Goal: Task Accomplishment & Management: Manage account settings

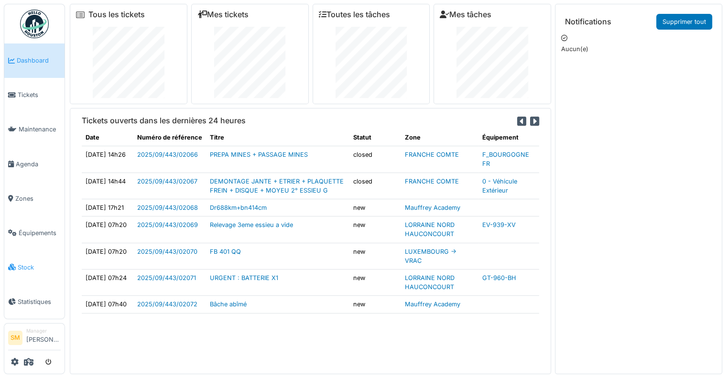
click at [22, 263] on span "Stock" at bounding box center [39, 267] width 43 height 9
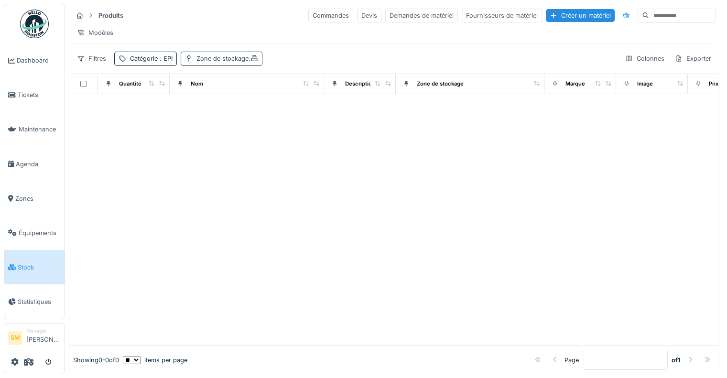
click at [258, 62] on icon at bounding box center [255, 58] width 8 height 6
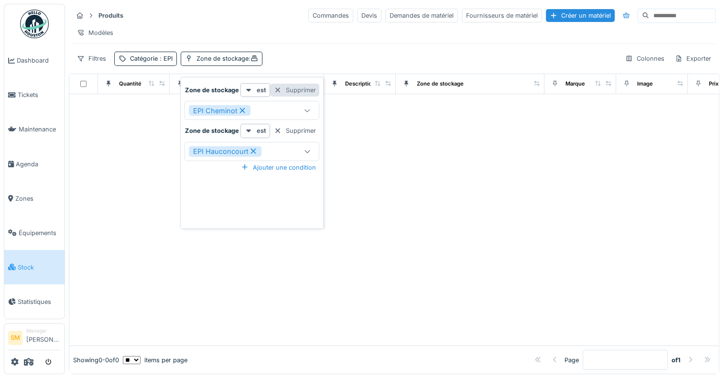
click at [276, 88] on div at bounding box center [278, 90] width 8 height 9
type input "*****"
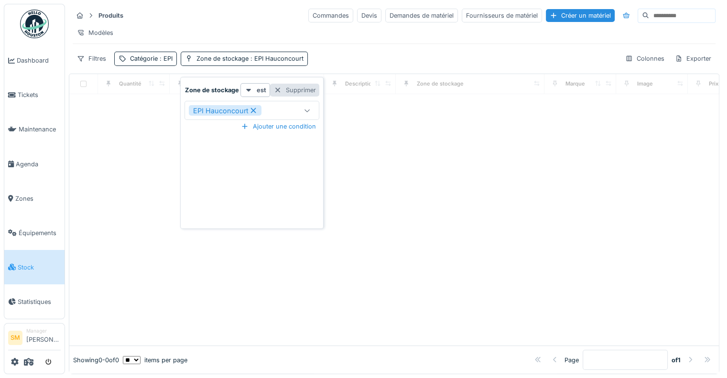
click at [276, 88] on div at bounding box center [278, 90] width 8 height 9
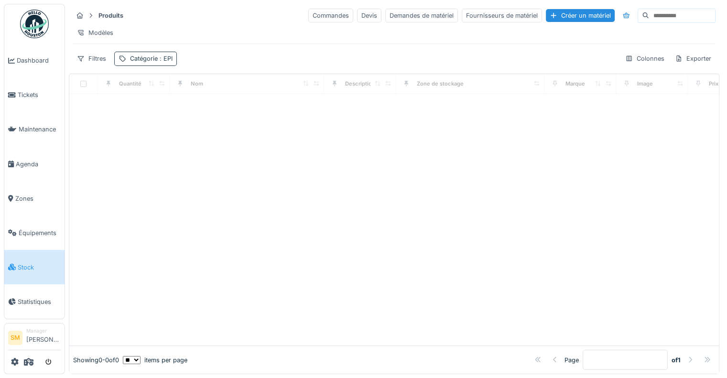
click at [155, 63] on div "Catégorie : EPI" at bounding box center [151, 58] width 43 height 9
click at [203, 91] on div "Supprimer" at bounding box center [203, 90] width 49 height 13
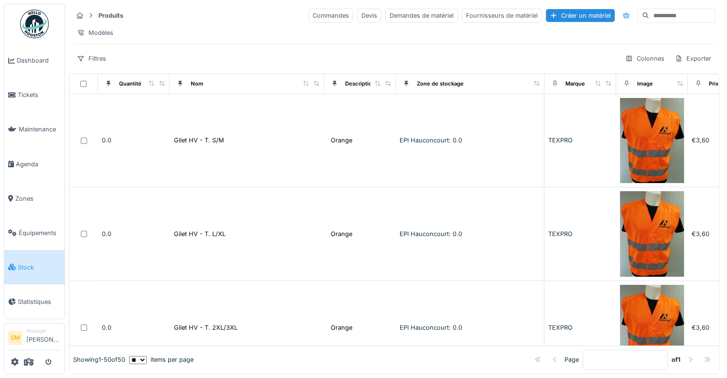
click at [44, 24] on img at bounding box center [34, 24] width 29 height 29
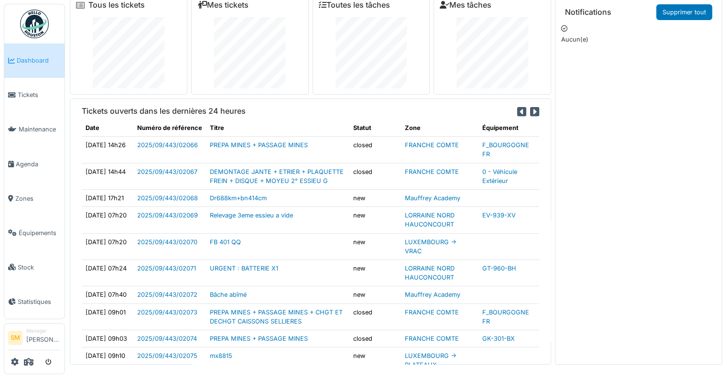
scroll to position [75, 0]
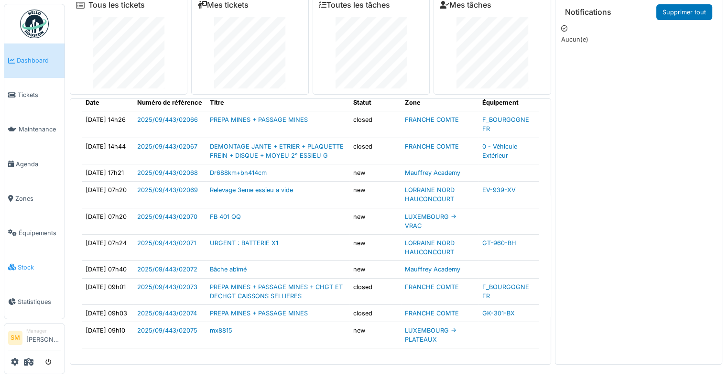
click at [22, 263] on span "Stock" at bounding box center [39, 267] width 43 height 9
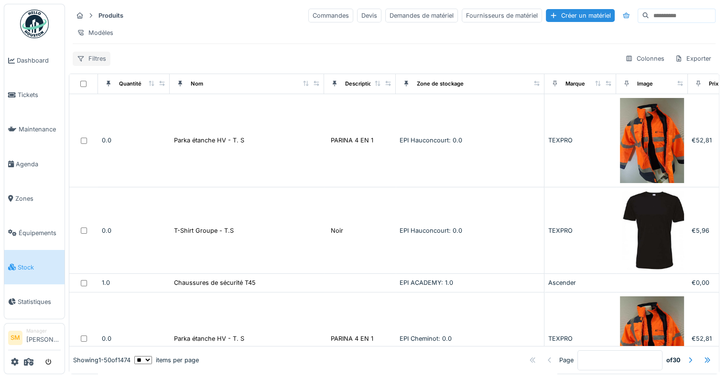
click at [96, 66] on div "Filtres" at bounding box center [92, 59] width 38 height 14
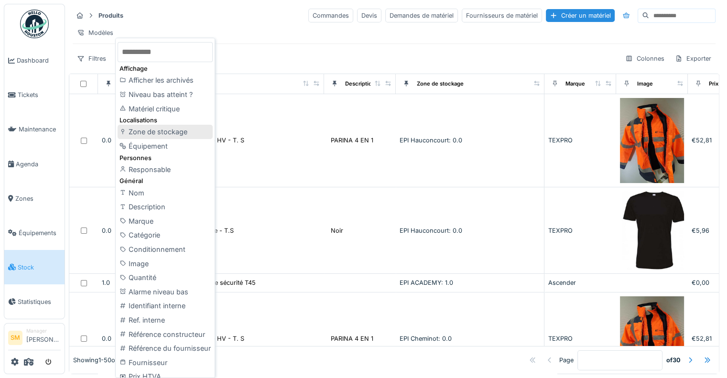
click at [173, 130] on div "Zone de stockage" at bounding box center [165, 132] width 95 height 14
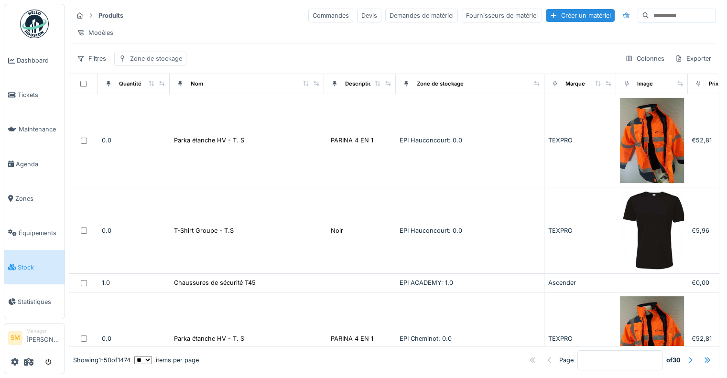
click at [144, 63] on div "Zone de stockage" at bounding box center [156, 58] width 52 height 9
click at [195, 112] on div "Zone de stockage" at bounding box center [176, 110] width 106 height 11
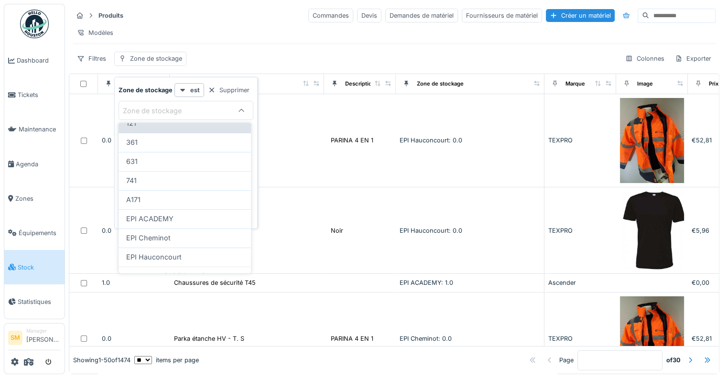
scroll to position [70, 0]
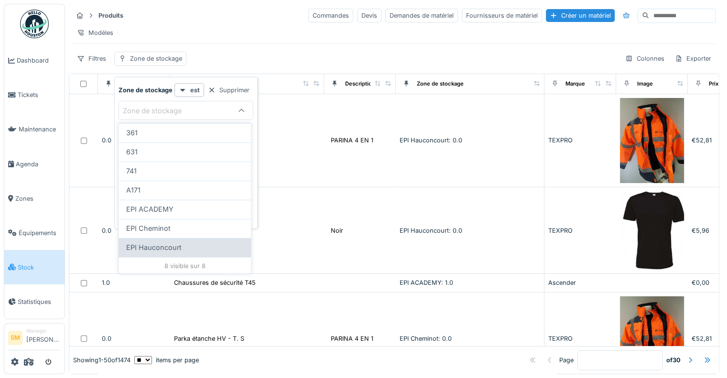
click at [153, 244] on span "EPI Hauconcourt" at bounding box center [153, 247] width 55 height 11
type input "*****"
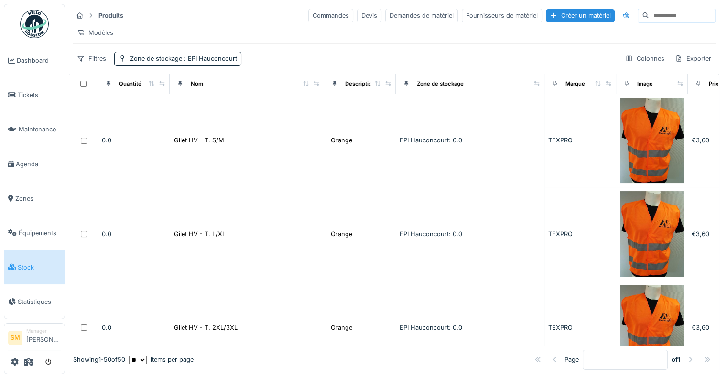
click at [265, 27] on div "Modèles" at bounding box center [394, 33] width 643 height 14
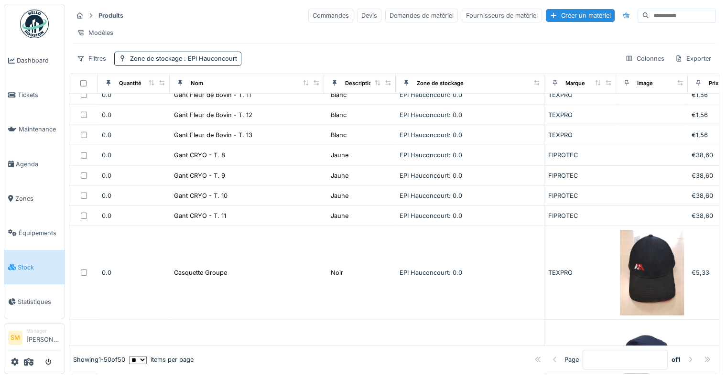
scroll to position [2534, 0]
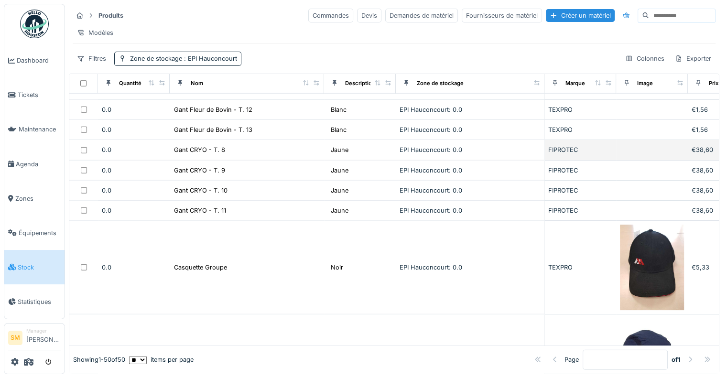
click at [551, 147] on div "FIPROTEC" at bounding box center [580, 149] width 64 height 9
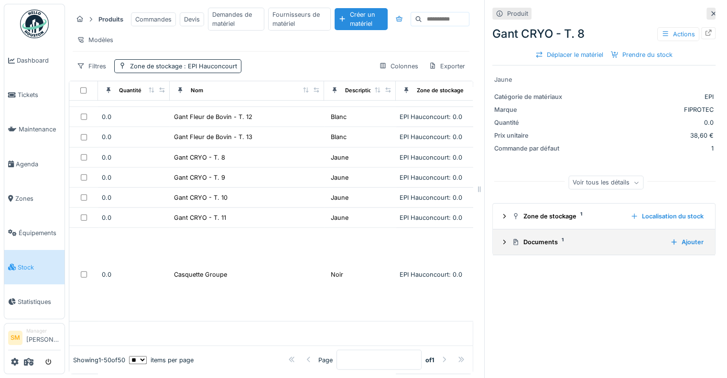
click at [535, 240] on div "Documents 1" at bounding box center [587, 242] width 151 height 9
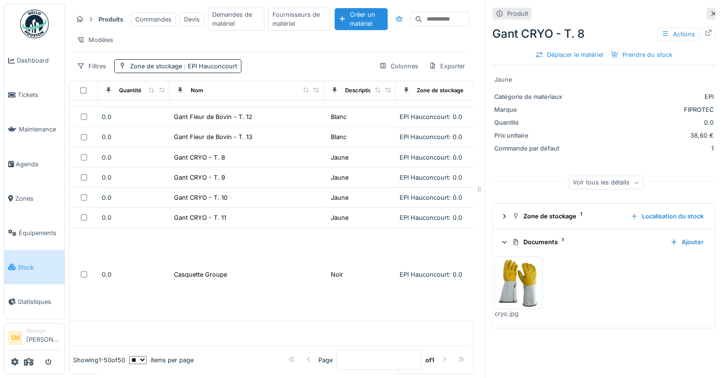
click at [516, 273] on img at bounding box center [518, 283] width 43 height 48
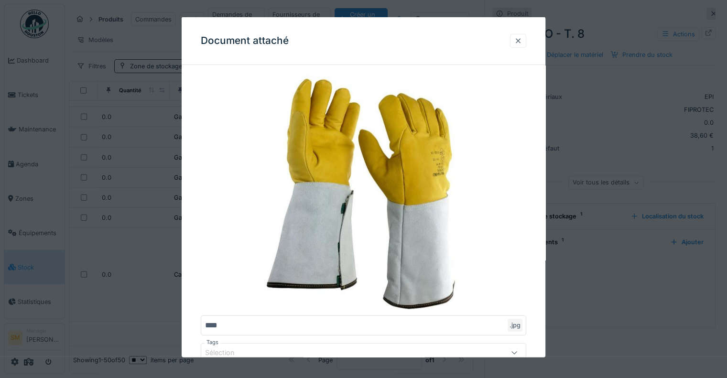
click at [520, 39] on div at bounding box center [519, 40] width 8 height 9
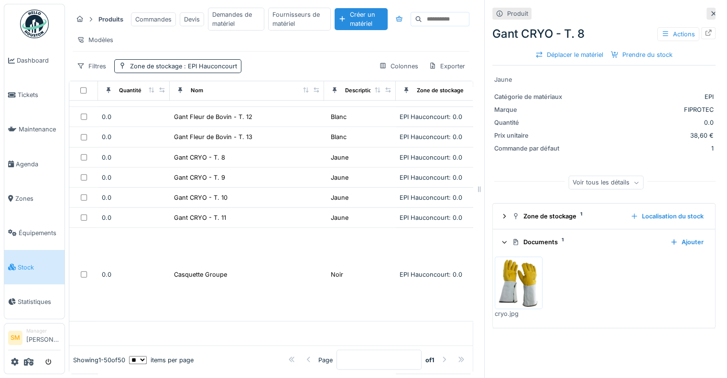
click at [712, 12] on icon at bounding box center [714, 13] width 5 height 5
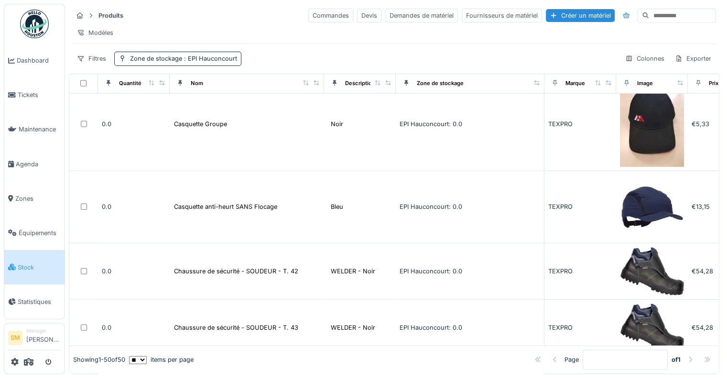
scroll to position [7, 0]
click at [13, 361] on icon at bounding box center [15, 362] width 8 height 8
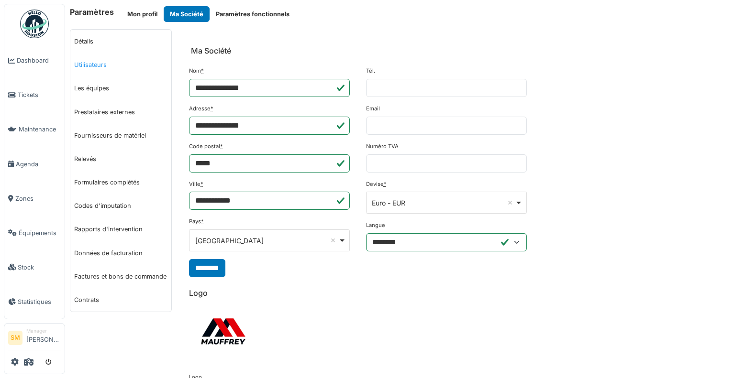
click at [97, 63] on link "Utilisateurs" at bounding box center [120, 64] width 101 height 23
select select "***"
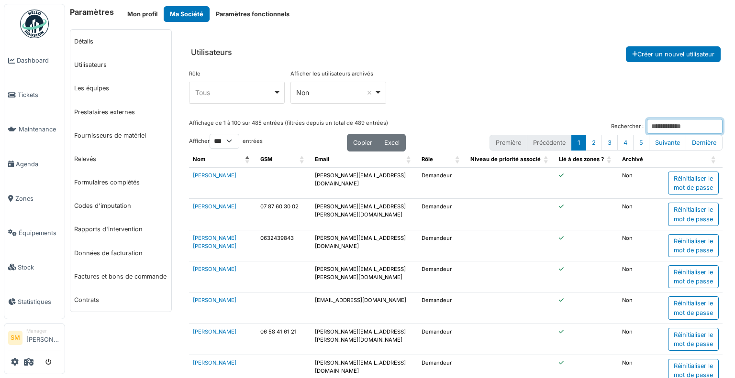
click at [647, 123] on input "Rechercher :" at bounding box center [685, 126] width 76 height 15
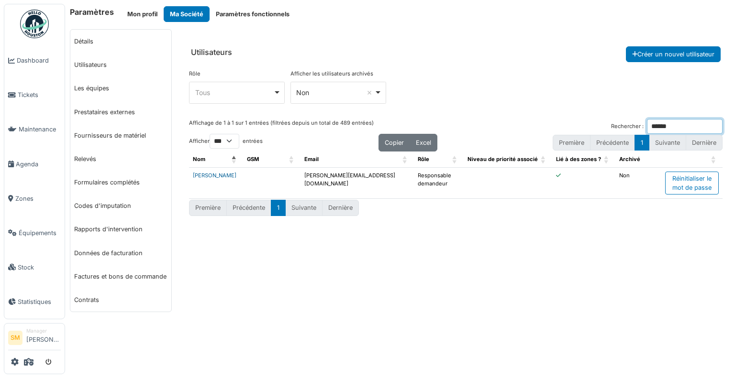
type input "******"
click at [225, 174] on link "Gauthier Danzon" at bounding box center [215, 175] width 44 height 7
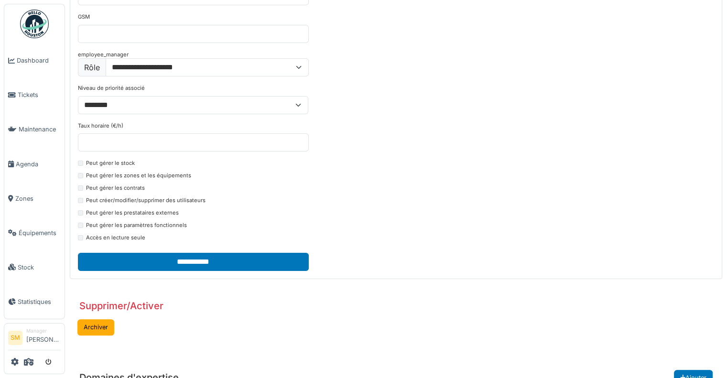
scroll to position [191, 0]
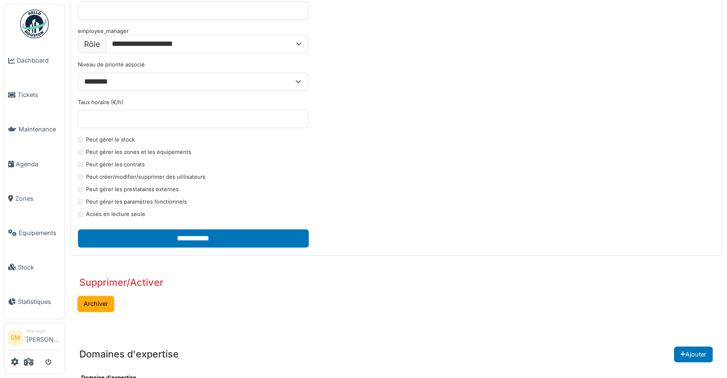
click at [101, 138] on label "Peut gérer le stock" at bounding box center [110, 140] width 49 height 8
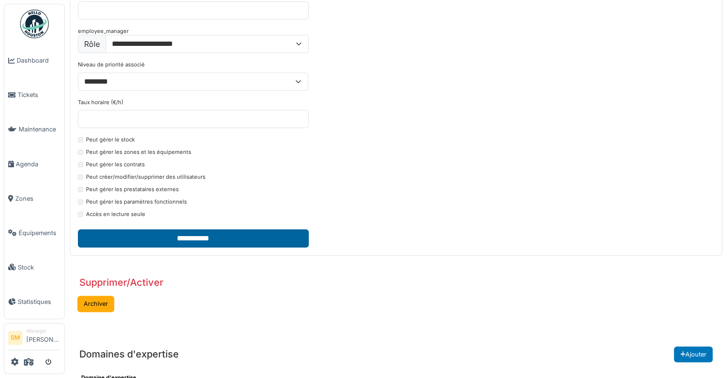
click at [161, 236] on input "**********" at bounding box center [193, 239] width 231 height 18
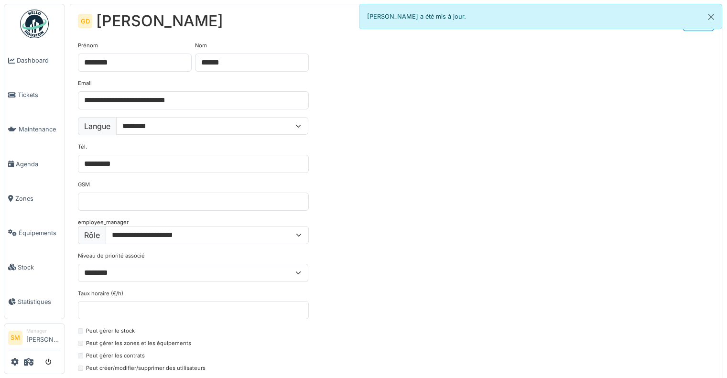
click at [43, 22] on img at bounding box center [34, 24] width 29 height 29
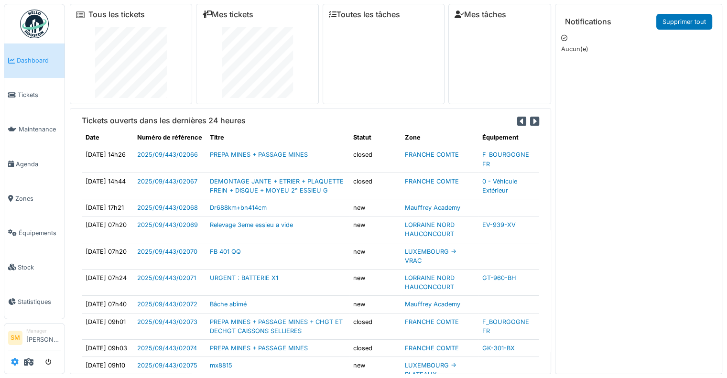
click at [13, 359] on icon at bounding box center [15, 362] width 8 height 8
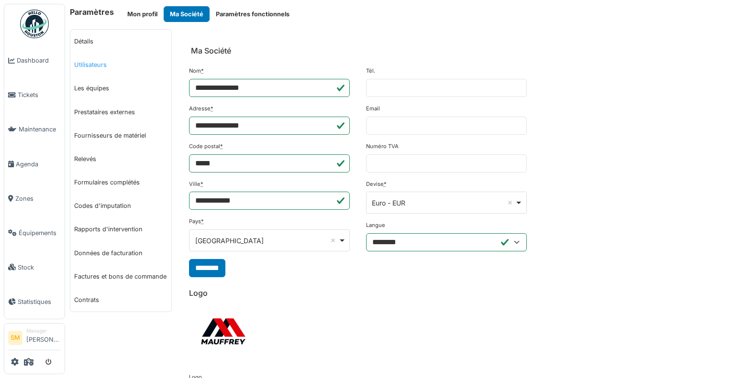
click at [85, 67] on link "Utilisateurs" at bounding box center [120, 64] width 101 height 23
select select "***"
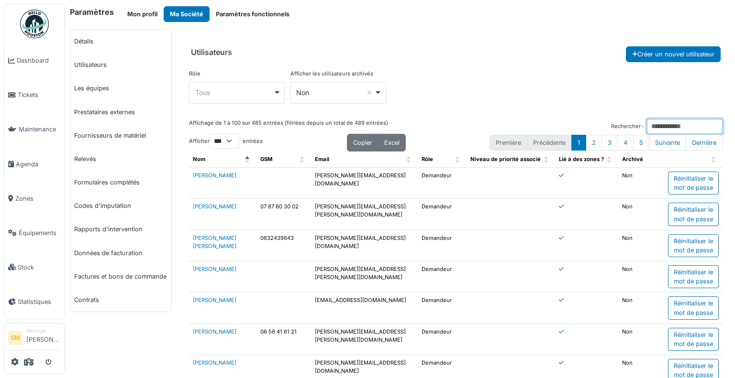
click at [647, 123] on input "Rechercher :" at bounding box center [685, 126] width 76 height 15
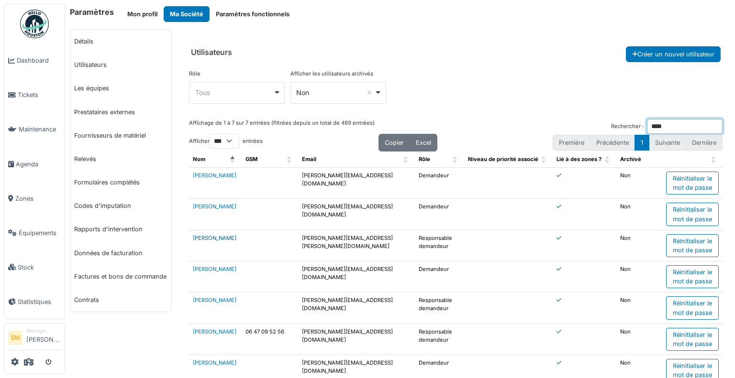
type input "****"
click at [210, 236] on link "Julie Jager" at bounding box center [215, 238] width 44 height 7
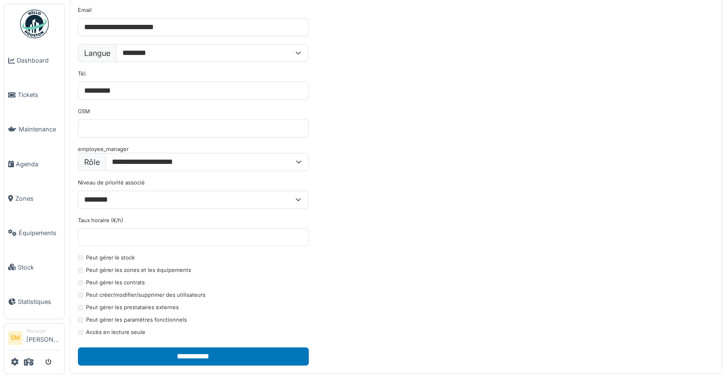
scroll to position [143, 0]
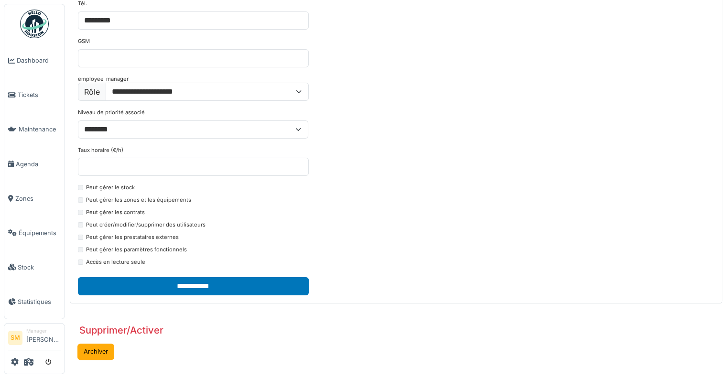
click at [130, 186] on label "Peut gérer le stock" at bounding box center [110, 188] width 49 height 8
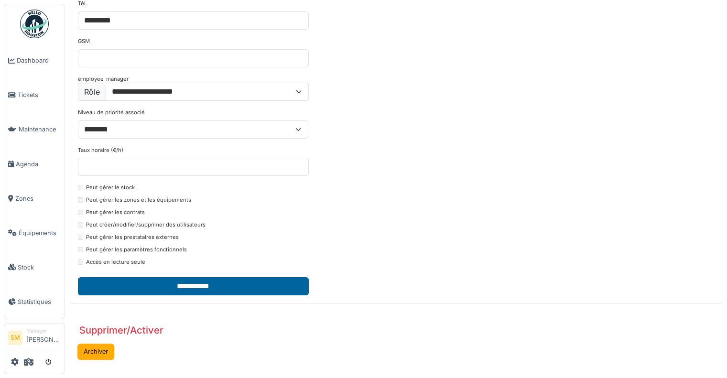
click at [161, 286] on input "**********" at bounding box center [193, 286] width 231 height 18
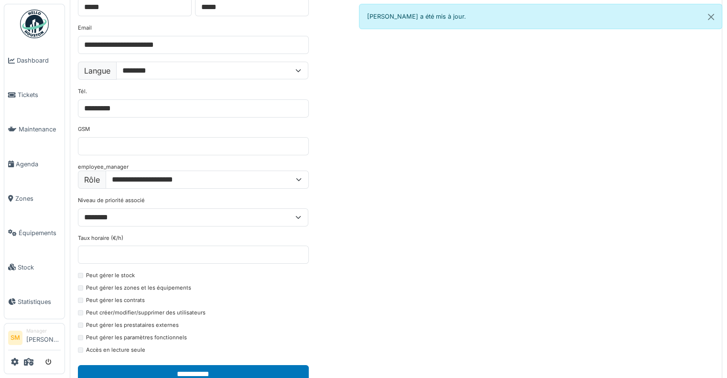
scroll to position [96, 0]
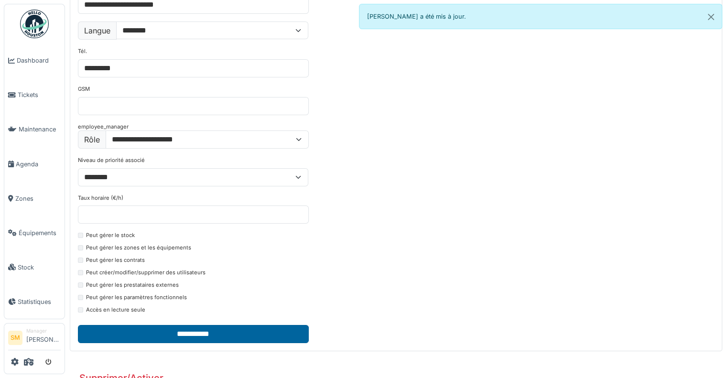
click at [165, 334] on input "**********" at bounding box center [193, 334] width 231 height 18
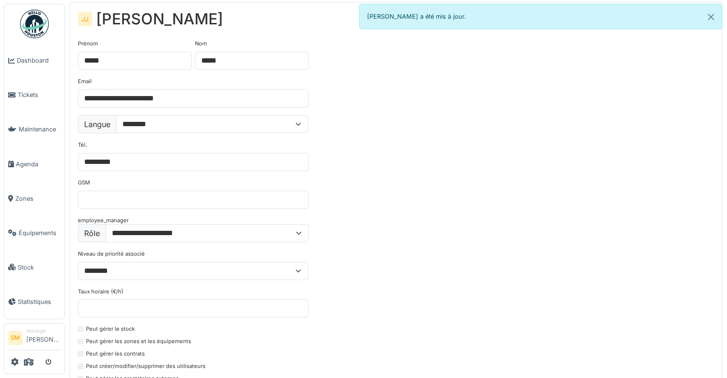
scroll to position [0, 0]
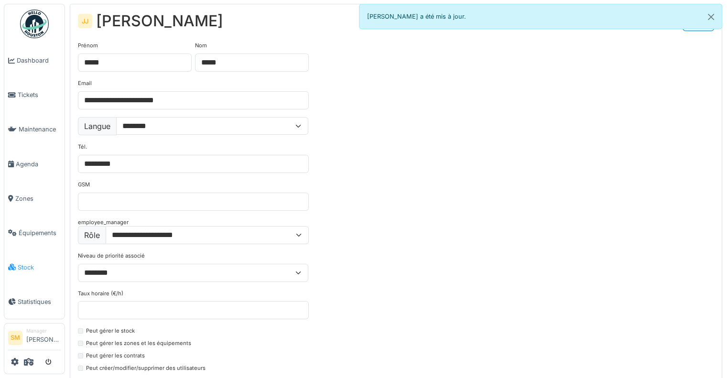
click at [24, 263] on span "Stock" at bounding box center [39, 267] width 43 height 9
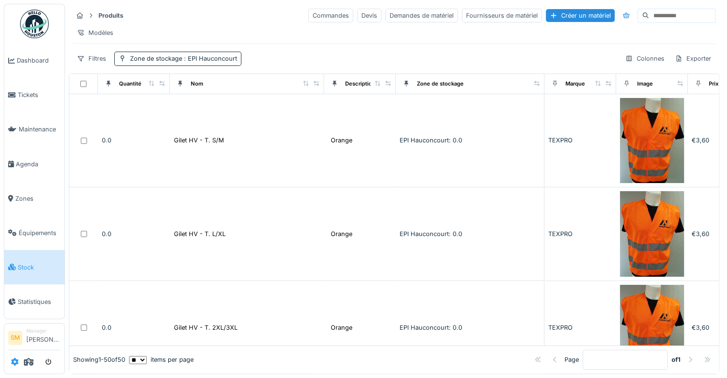
click at [13, 363] on icon at bounding box center [15, 362] width 8 height 8
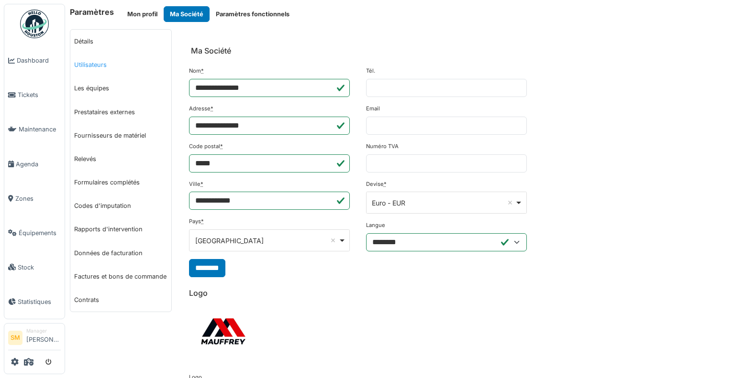
click at [84, 64] on link "Utilisateurs" at bounding box center [120, 64] width 101 height 23
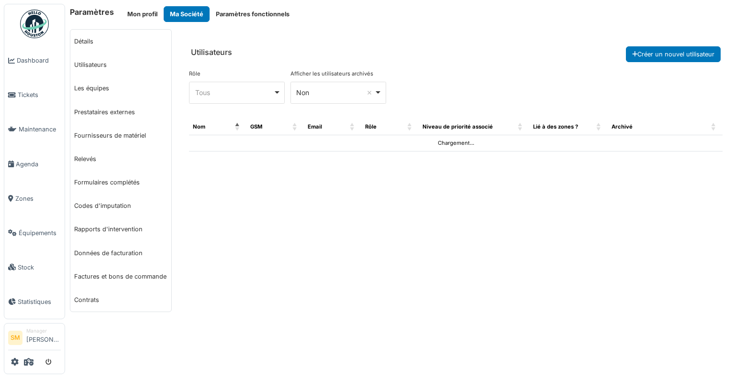
select select "***"
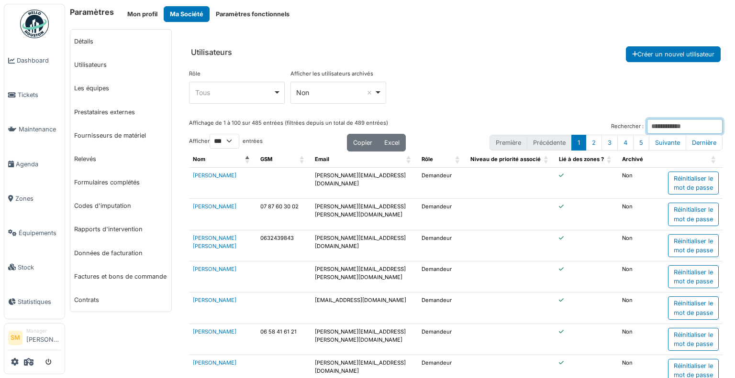
click at [647, 121] on input "Rechercher :" at bounding box center [685, 126] width 76 height 15
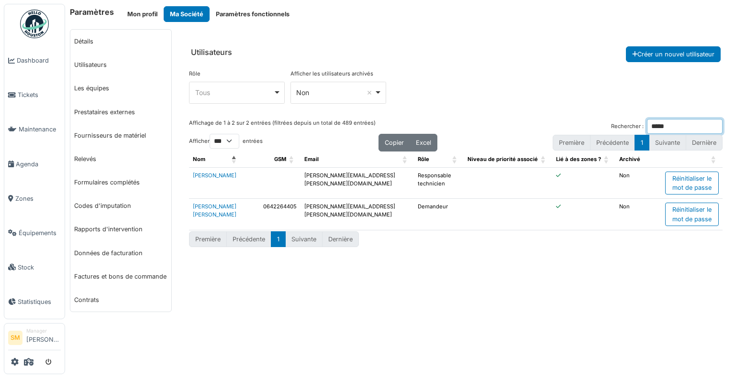
type input "*****"
click at [202, 178] on td "Christopher Peterle" at bounding box center [216, 182] width 54 height 31
click at [205, 179] on link "Christopher Peterle" at bounding box center [215, 175] width 44 height 7
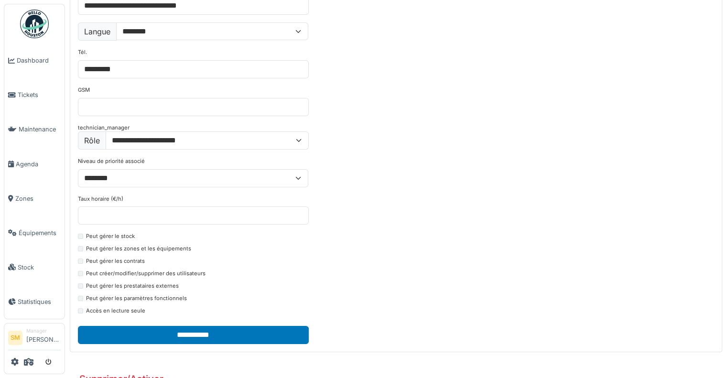
scroll to position [96, 0]
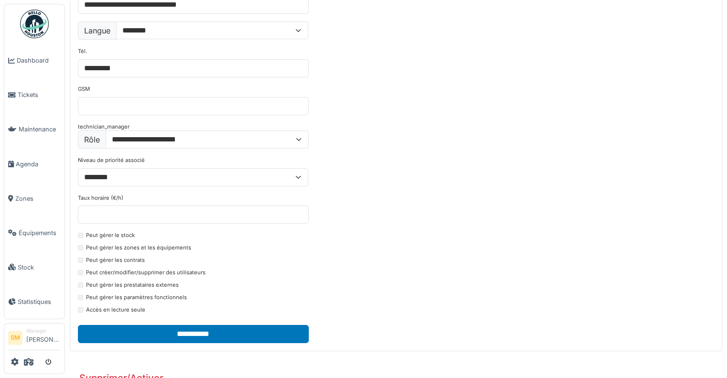
click at [113, 234] on label "Peut gérer le stock" at bounding box center [110, 235] width 49 height 8
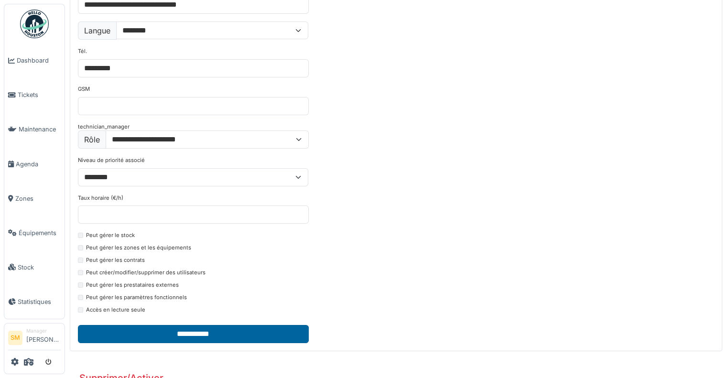
click at [146, 330] on input "**********" at bounding box center [193, 334] width 231 height 18
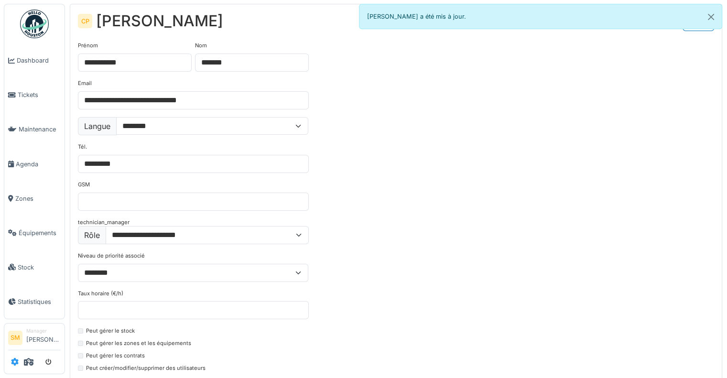
click at [15, 359] on icon at bounding box center [15, 362] width 8 height 8
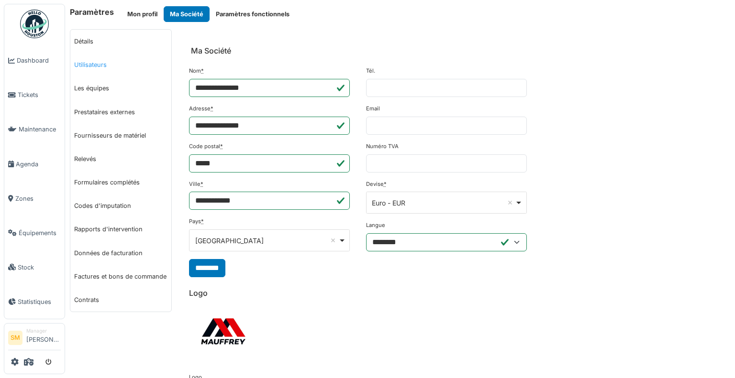
click at [97, 65] on link "Utilisateurs" at bounding box center [120, 64] width 101 height 23
select select "***"
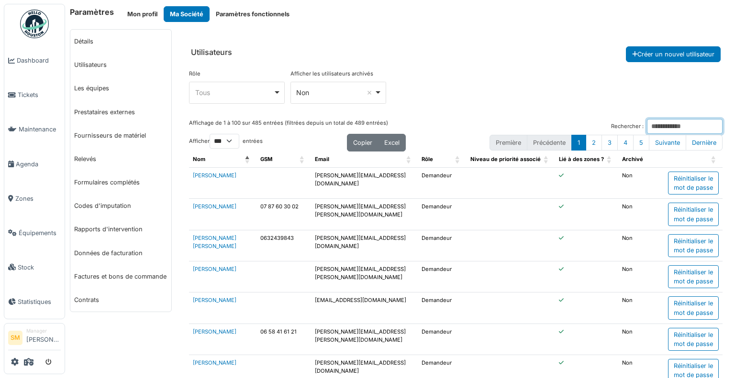
click at [647, 127] on input "Rechercher :" at bounding box center [685, 126] width 76 height 15
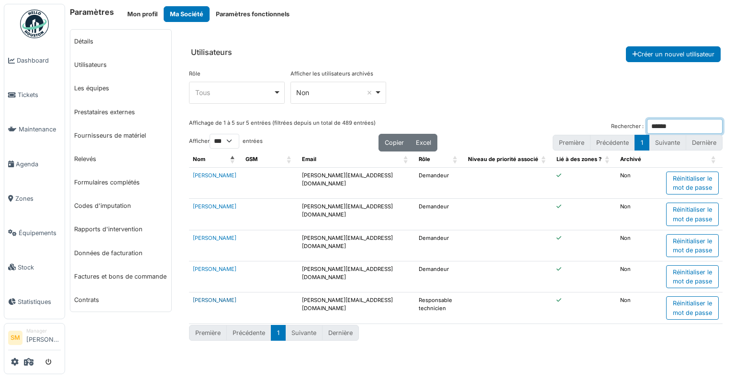
type input "******"
click at [208, 300] on link "Mickael Stuhlfauth" at bounding box center [215, 300] width 44 height 7
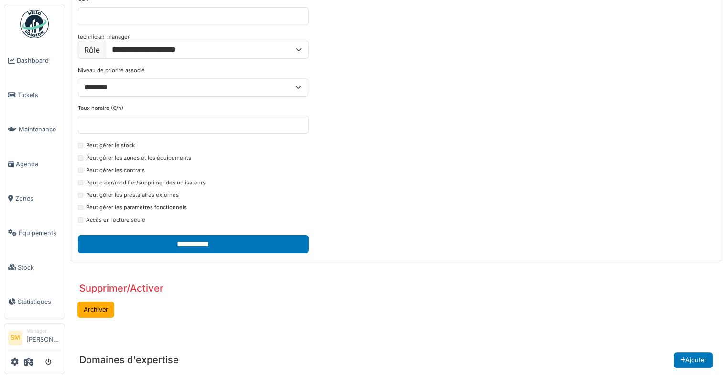
scroll to position [191, 0]
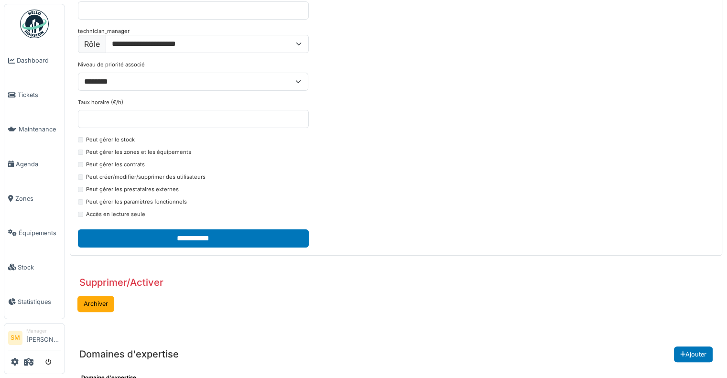
click at [108, 138] on label "Peut gérer le stock" at bounding box center [110, 140] width 49 height 8
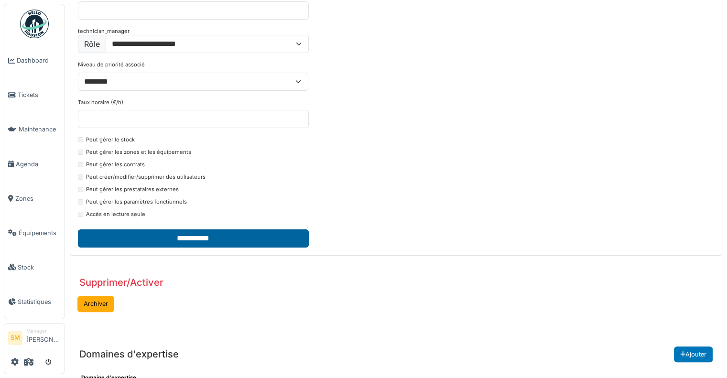
click at [169, 235] on input "**********" at bounding box center [193, 239] width 231 height 18
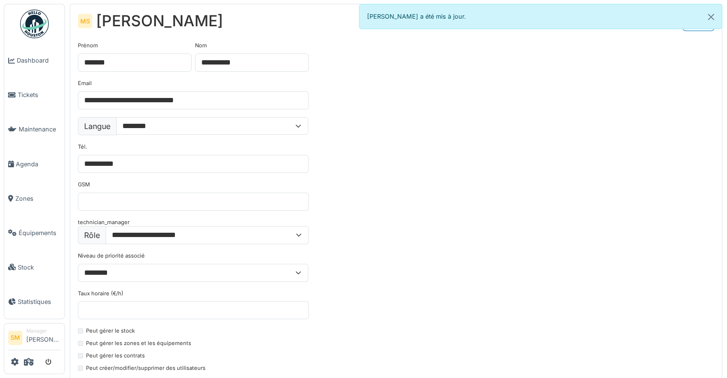
click at [35, 20] on img at bounding box center [34, 24] width 29 height 29
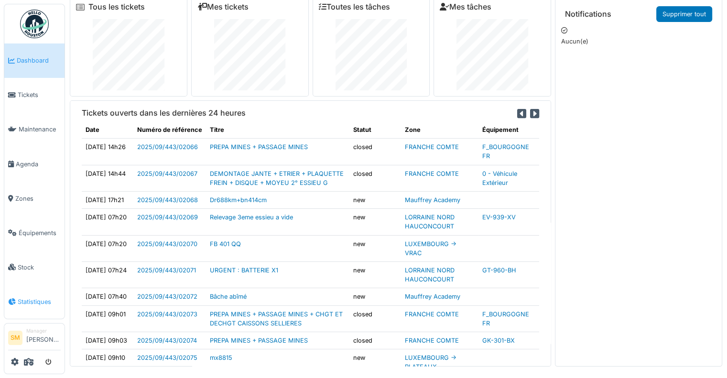
scroll to position [10, 0]
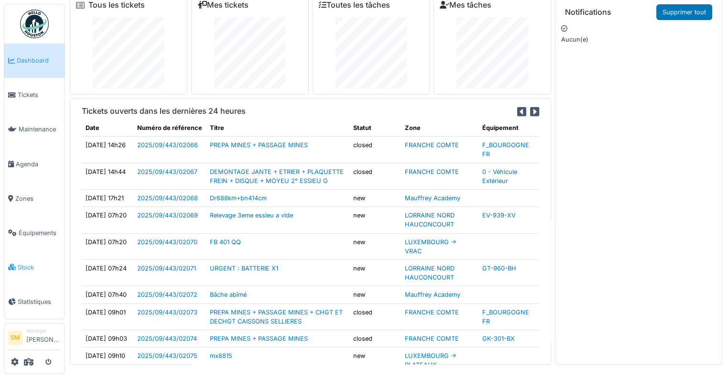
click at [33, 263] on span "Stock" at bounding box center [39, 267] width 43 height 9
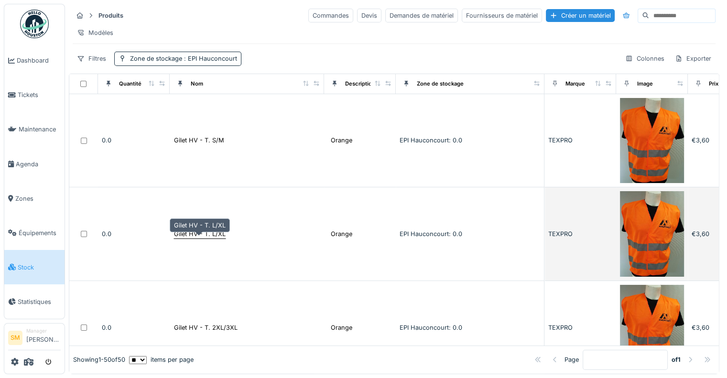
click at [187, 239] on div "Gilet HV - T. L/XL" at bounding box center [200, 234] width 52 height 9
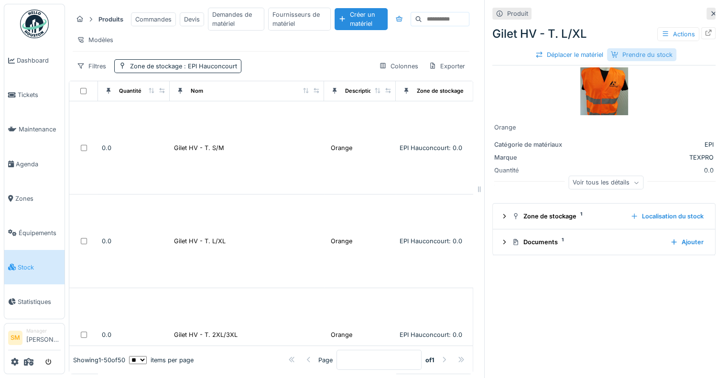
click at [652, 55] on div "Prendre du stock" at bounding box center [641, 54] width 69 height 13
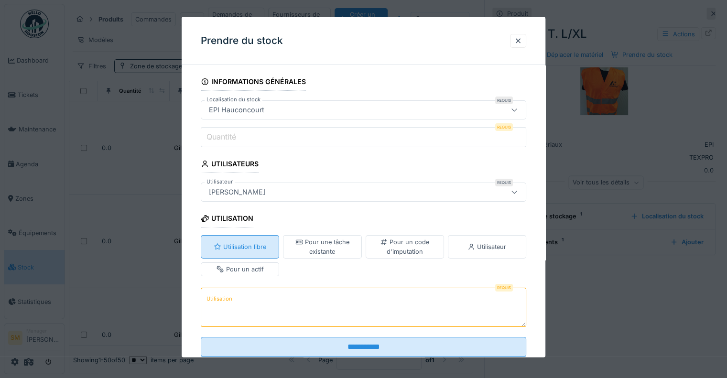
click at [240, 245] on div "Utilisation libre" at bounding box center [240, 246] width 53 height 9
click at [242, 304] on textarea "Utilisation" at bounding box center [364, 306] width 326 height 39
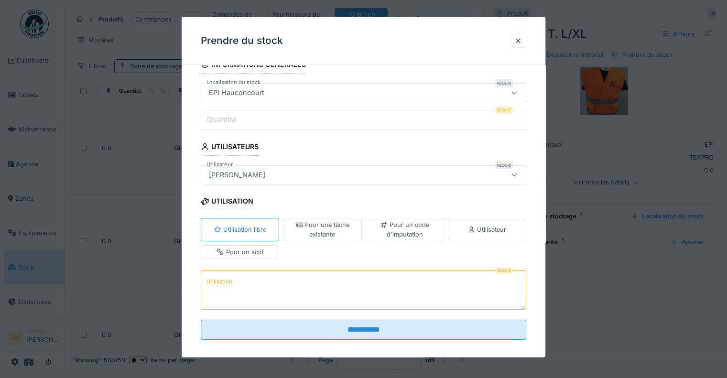
scroll to position [25, 0]
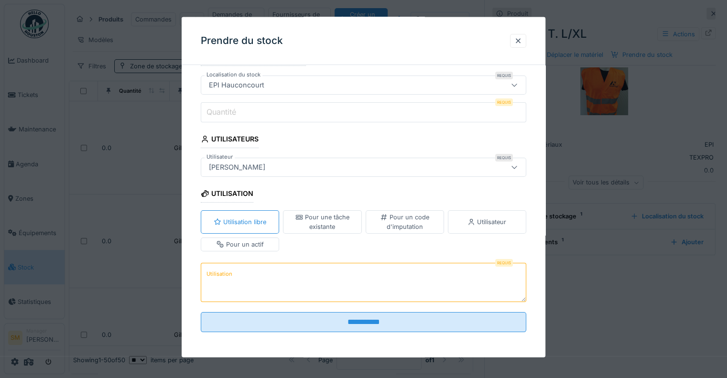
click at [479, 218] on div "Utilisateur" at bounding box center [487, 222] width 39 height 9
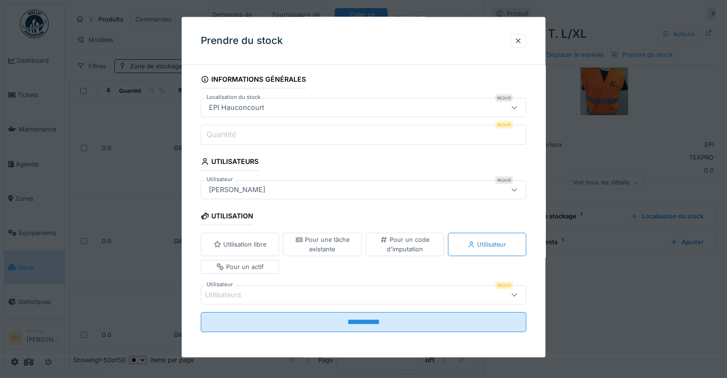
click at [225, 292] on div "Utilisateurs" at bounding box center [230, 295] width 50 height 11
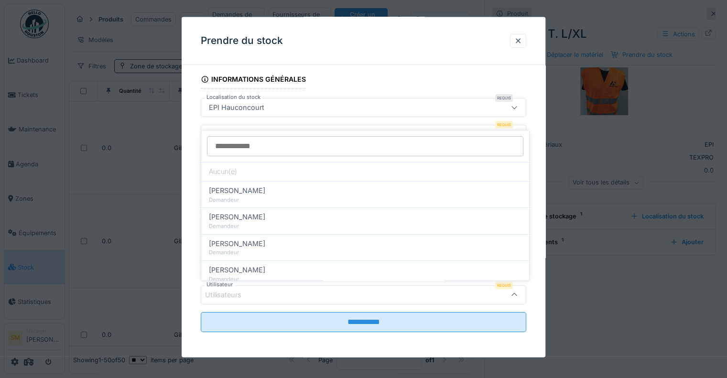
click at [225, 292] on div "Utilisateurs" at bounding box center [230, 295] width 50 height 11
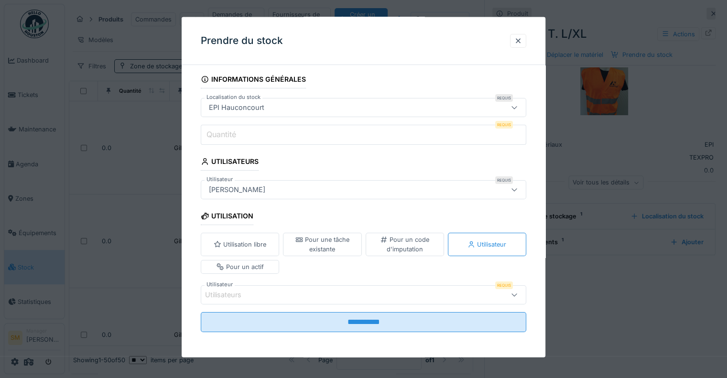
click at [225, 292] on div "Utilisateurs" at bounding box center [230, 295] width 50 height 11
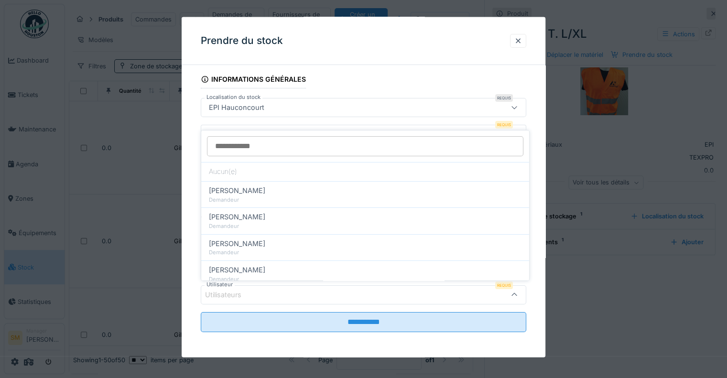
click at [225, 292] on div "Utilisateurs" at bounding box center [230, 295] width 50 height 11
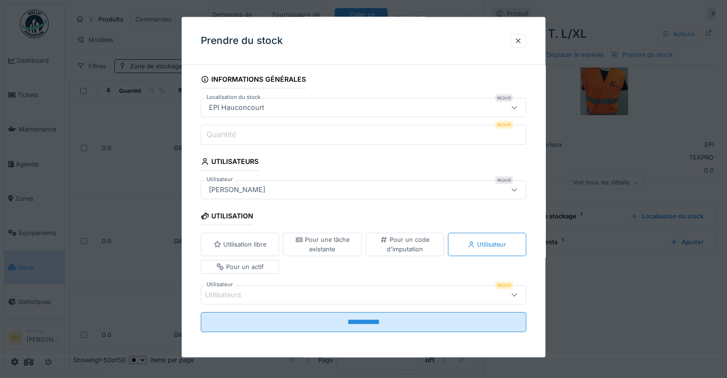
scroll to position [7, 0]
click at [518, 293] on icon at bounding box center [515, 295] width 8 height 6
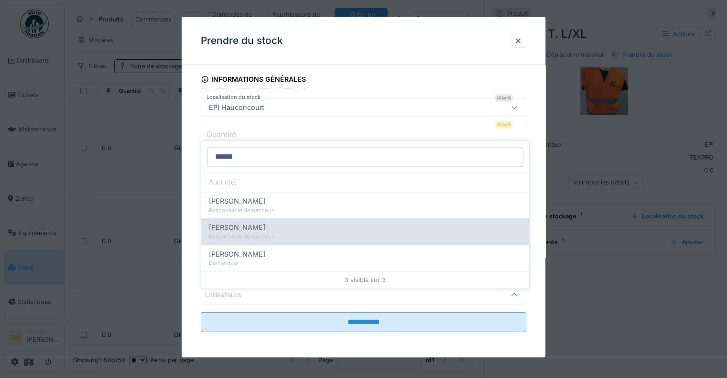
type input "******"
click at [255, 223] on span "Charlotte Bastien" at bounding box center [237, 228] width 56 height 11
type input "*****"
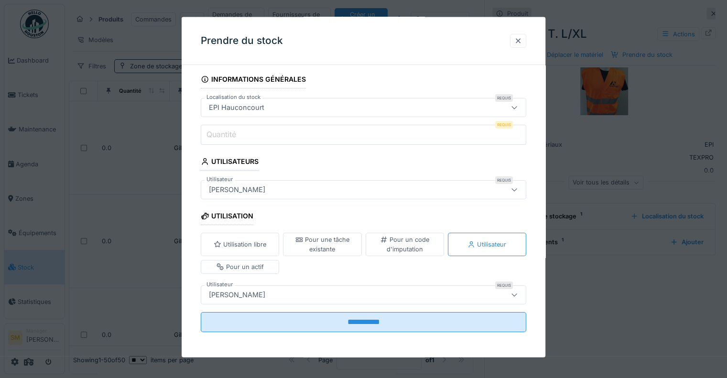
click at [520, 40] on div at bounding box center [519, 40] width 8 height 9
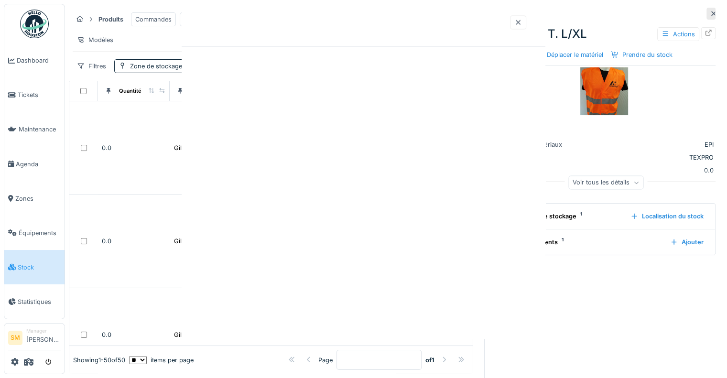
scroll to position [0, 0]
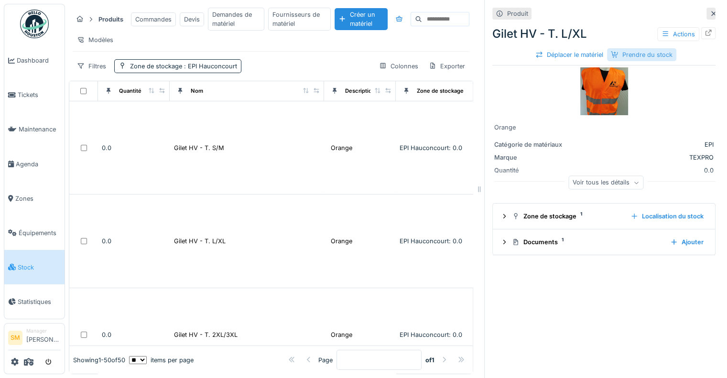
click at [647, 48] on div "Prendre du stock" at bounding box center [641, 54] width 69 height 13
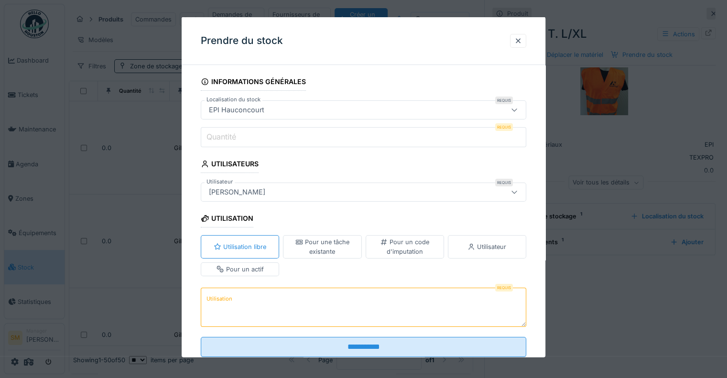
click at [250, 271] on div "Pour un actif" at bounding box center [240, 268] width 47 height 9
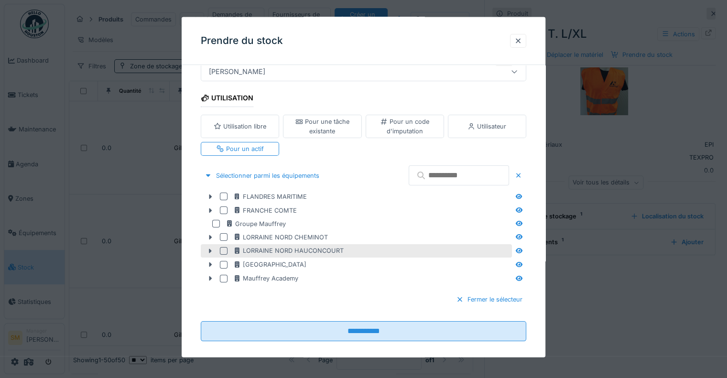
scroll to position [130, 0]
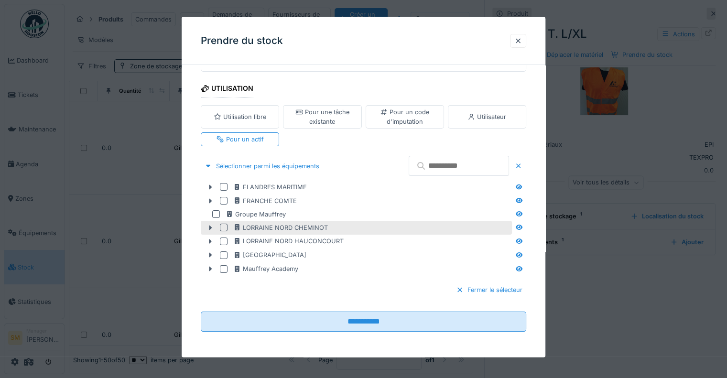
click at [222, 225] on div at bounding box center [224, 228] width 8 height 8
click at [520, 40] on div at bounding box center [519, 40] width 8 height 9
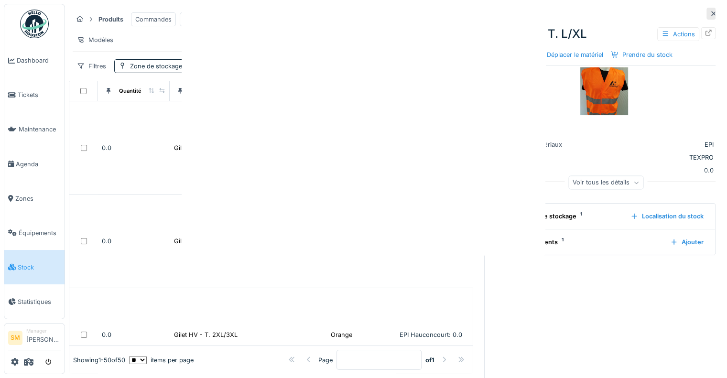
scroll to position [0, 0]
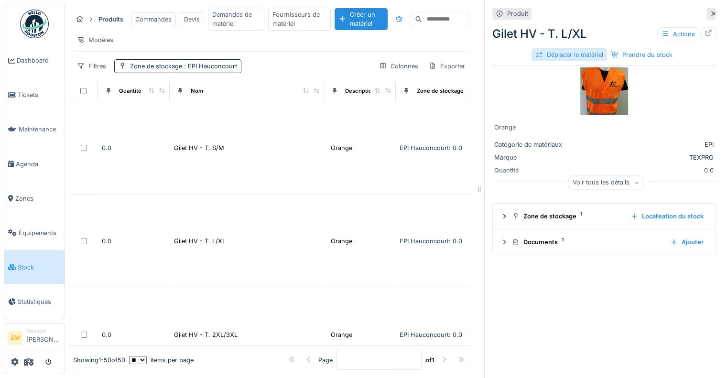
click at [551, 49] on div "Déplacer le matériel" at bounding box center [570, 54] width 76 height 13
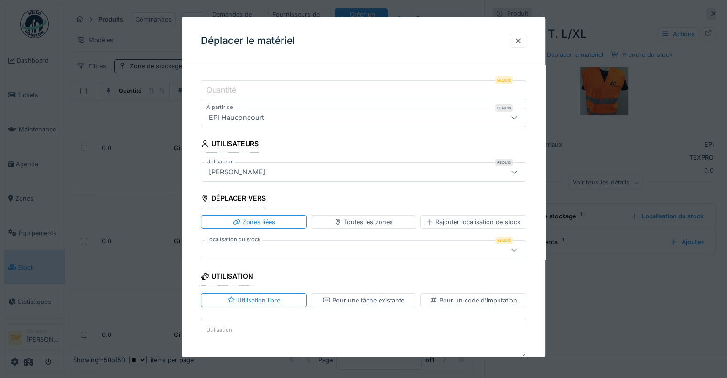
click at [522, 36] on div at bounding box center [519, 40] width 8 height 9
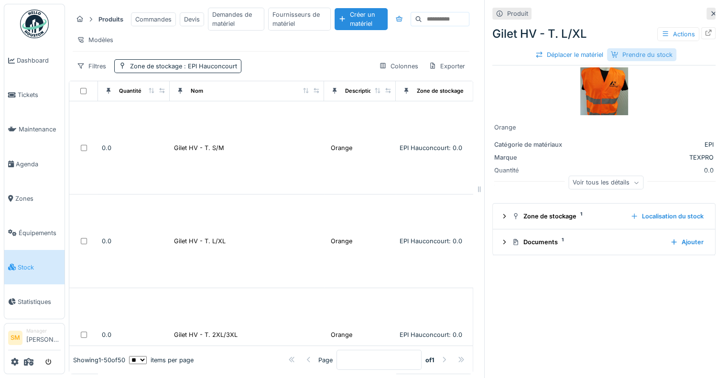
click at [648, 48] on div "Prendre du stock" at bounding box center [641, 54] width 69 height 13
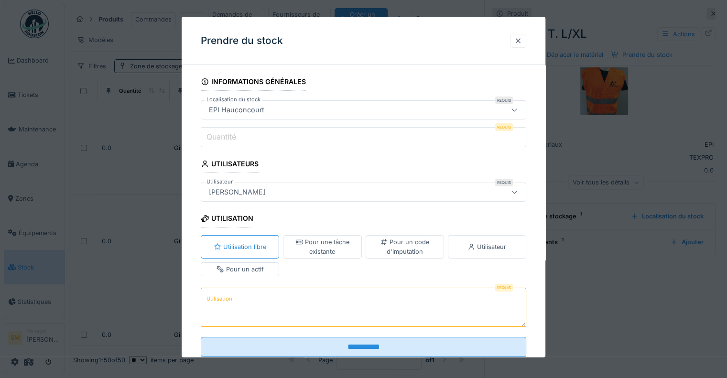
click at [519, 41] on div at bounding box center [519, 40] width 8 height 9
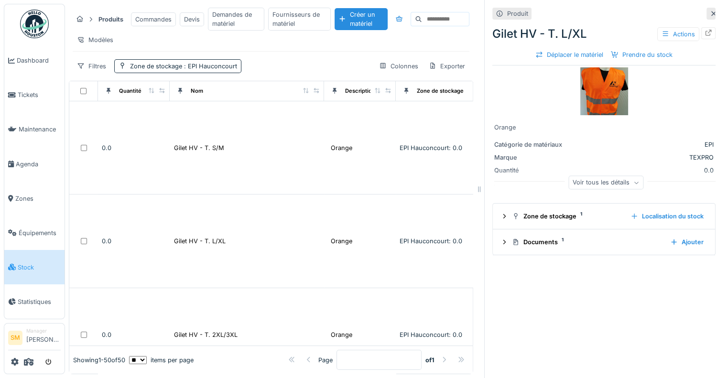
click at [712, 11] on icon at bounding box center [714, 13] width 5 height 5
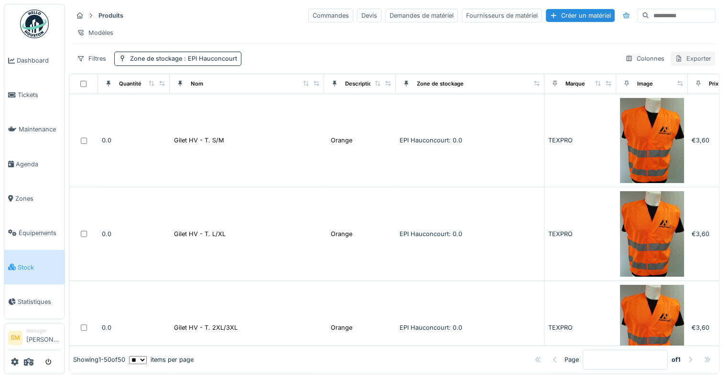
click at [683, 66] on div "Exporter" at bounding box center [693, 59] width 45 height 14
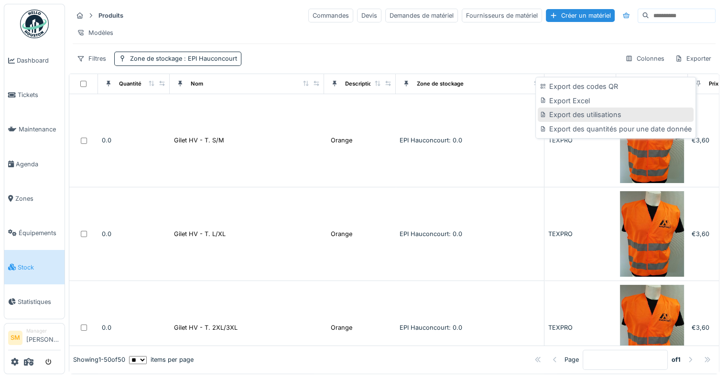
click at [588, 116] on div "Export des utilisations" at bounding box center [615, 115] width 155 height 14
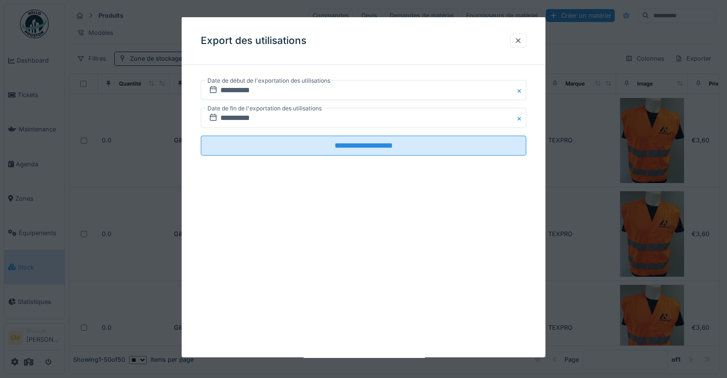
click at [237, 84] on label "Date de début de l'exportation des utilisations" at bounding box center [269, 81] width 125 height 11
click at [238, 88] on input "**********" at bounding box center [364, 90] width 326 height 20
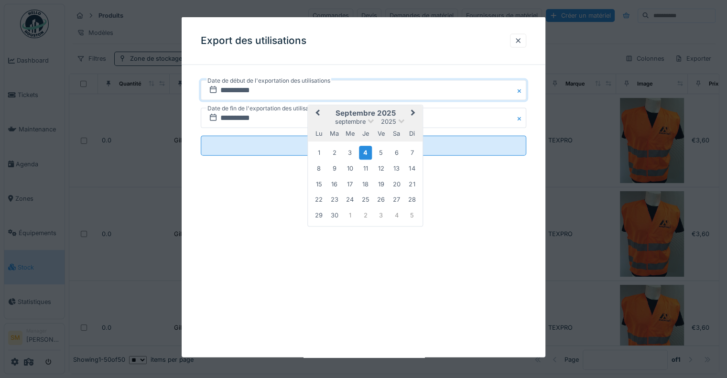
click at [321, 114] on button "Previous Month" at bounding box center [316, 113] width 15 height 15
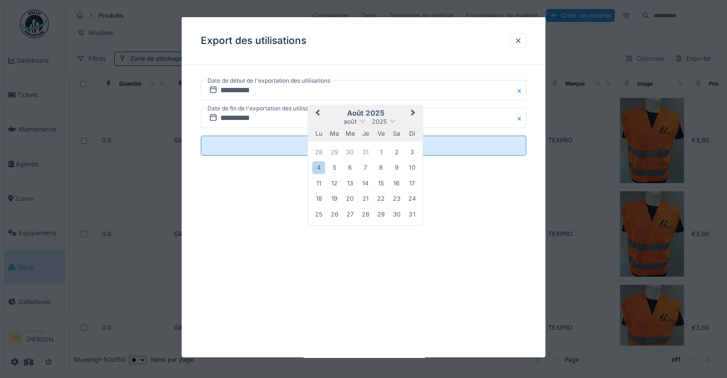
click at [321, 114] on button "Previous Month" at bounding box center [316, 113] width 15 height 15
click at [351, 162] on div "4" at bounding box center [349, 167] width 13 height 13
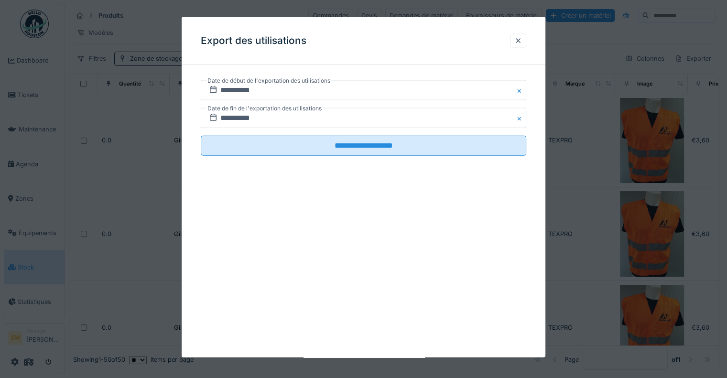
click at [300, 134] on fieldset "**********" at bounding box center [364, 118] width 326 height 91
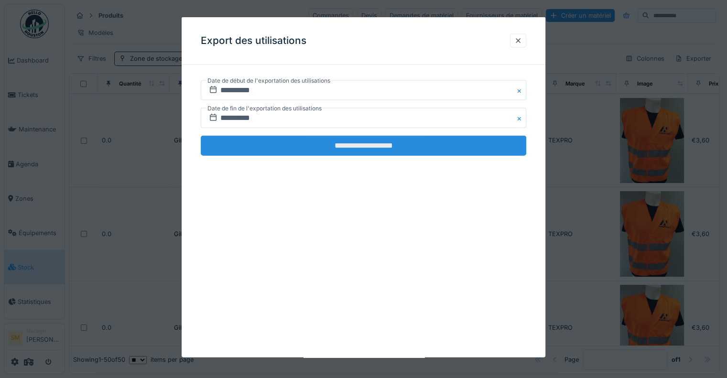
click at [303, 138] on input "**********" at bounding box center [364, 146] width 326 height 20
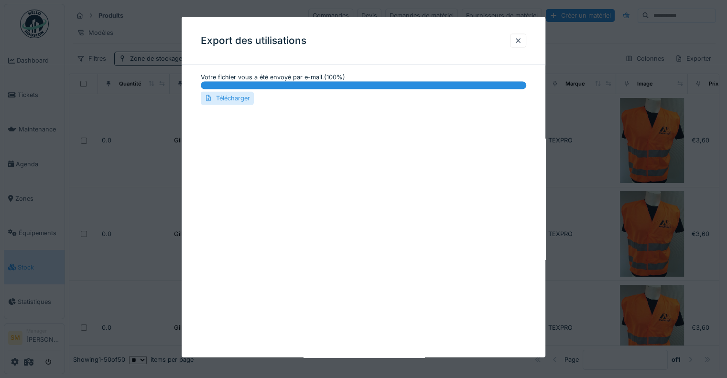
click at [245, 102] on div "Télécharger" at bounding box center [227, 98] width 53 height 13
click at [521, 42] on div at bounding box center [519, 40] width 8 height 9
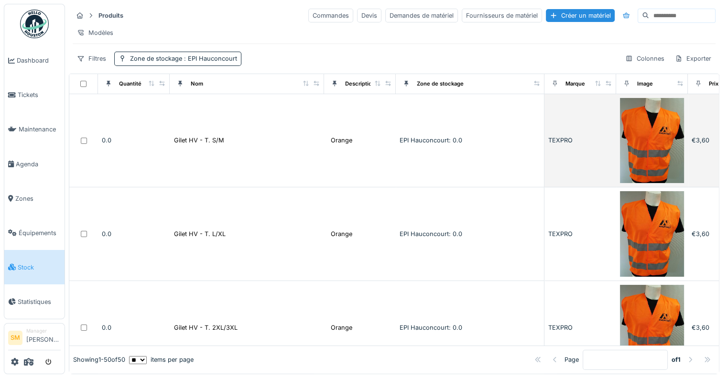
click at [450, 144] on span "EPI Hauconcourt: 0.0" at bounding box center [431, 140] width 63 height 7
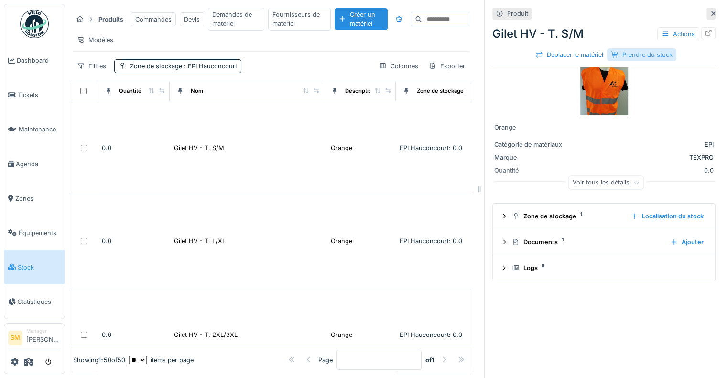
click at [625, 51] on div "Prendre du stock" at bounding box center [641, 54] width 69 height 13
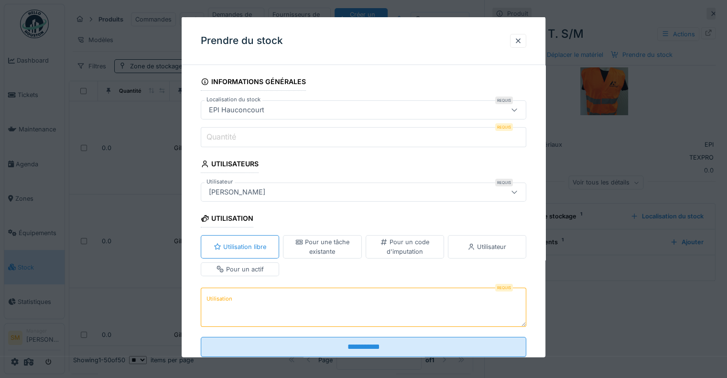
click at [339, 241] on div "Pour une tâche existante" at bounding box center [322, 247] width 70 height 18
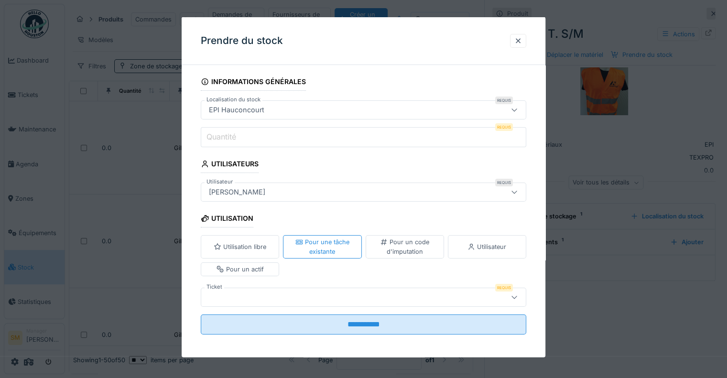
click at [245, 296] on div at bounding box center [343, 297] width 277 height 11
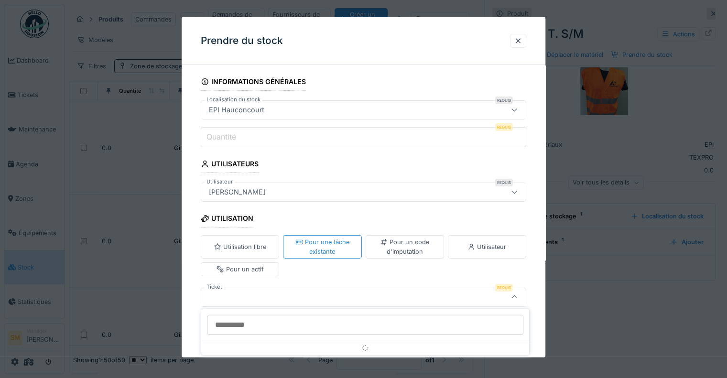
scroll to position [2, 0]
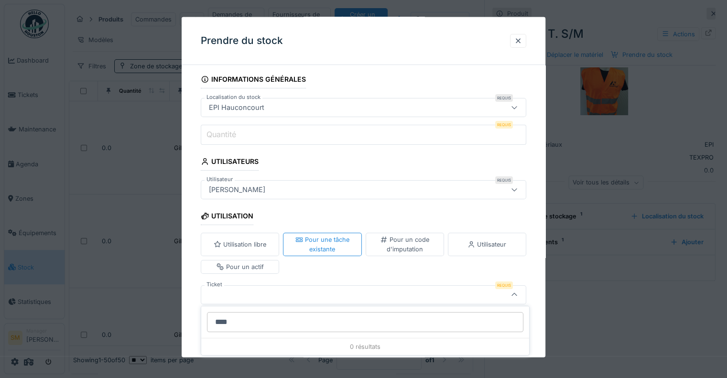
type input "*****"
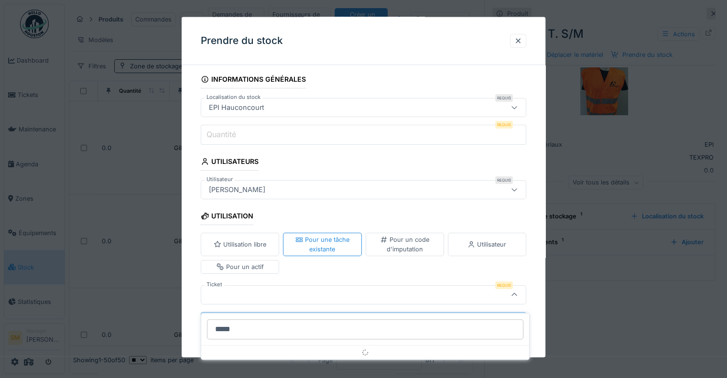
scroll to position [7, 0]
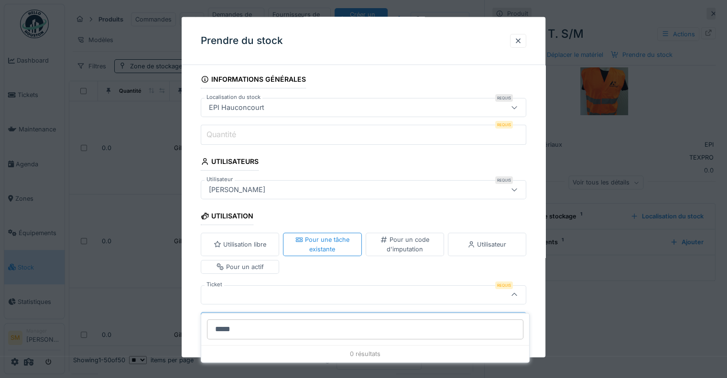
drag, startPoint x: 251, startPoint y: 322, endPoint x: 171, endPoint y: 318, distance: 79.5
click at [171, 318] on body "Choisissez une société Groupe Mauffrey Manager MAUFFREY SEINE OUEST Manager Das…" at bounding box center [363, 189] width 727 height 378
drag, startPoint x: 240, startPoint y: 327, endPoint x: 206, endPoint y: 327, distance: 34.0
click at [206, 327] on div "*****" at bounding box center [365, 330] width 328 height 32
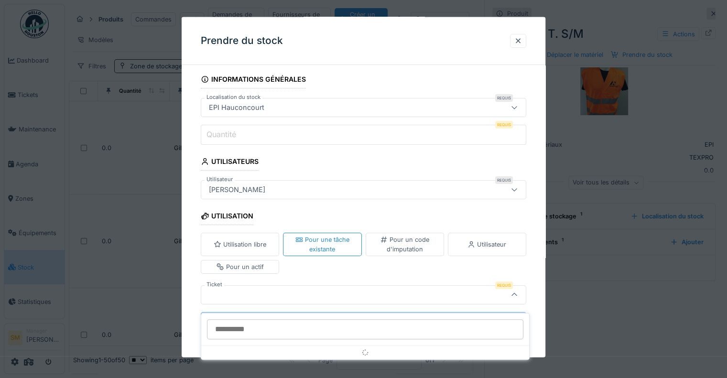
click at [217, 289] on div at bounding box center [343, 294] width 277 height 11
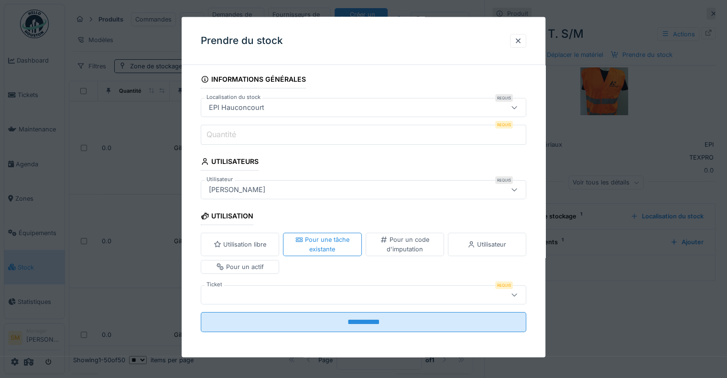
click at [217, 289] on div at bounding box center [343, 294] width 277 height 11
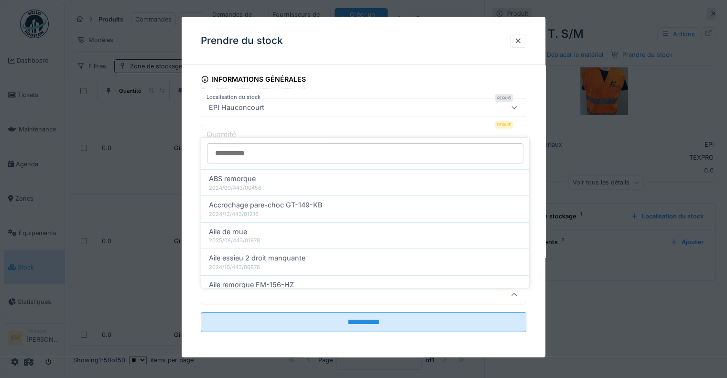
click at [216, 293] on div at bounding box center [343, 294] width 277 height 11
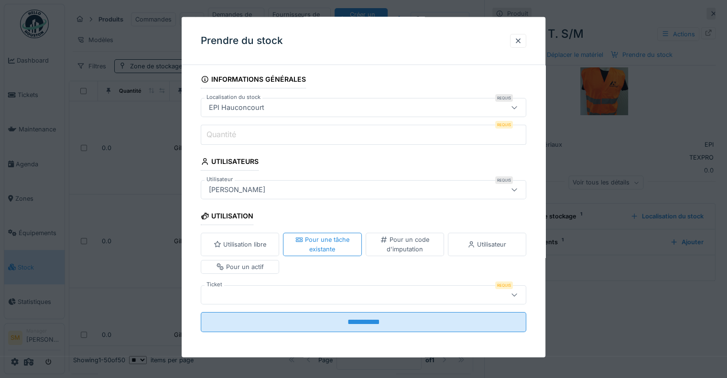
click at [517, 294] on icon at bounding box center [514, 295] width 5 height 3
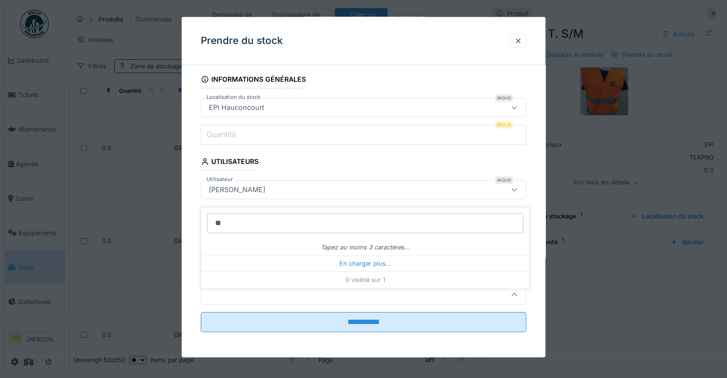
type input "*"
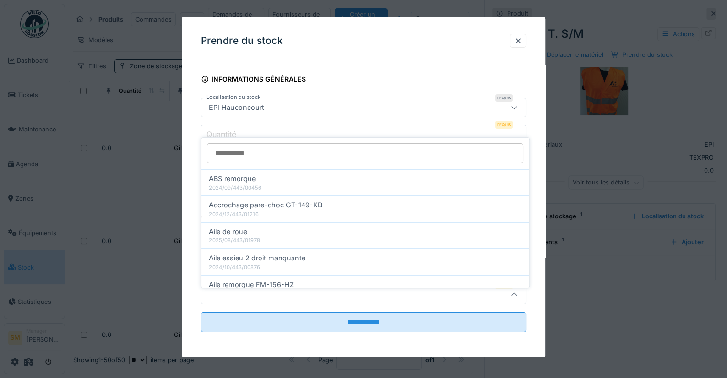
click at [516, 295] on icon at bounding box center [515, 295] width 8 height 6
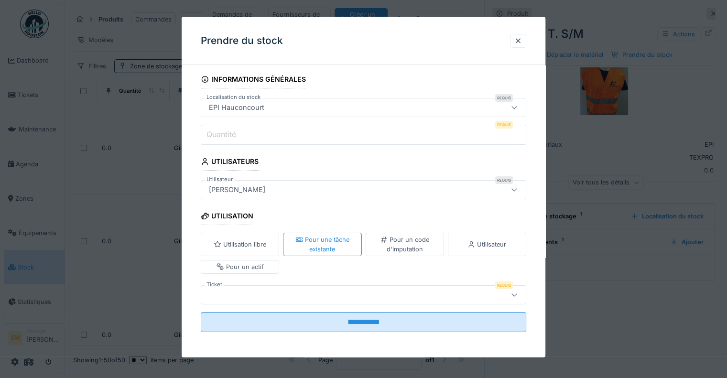
click at [518, 294] on icon at bounding box center [515, 295] width 8 height 6
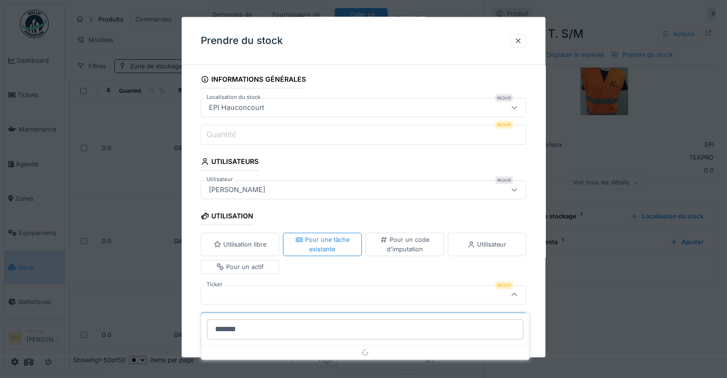
type input "********"
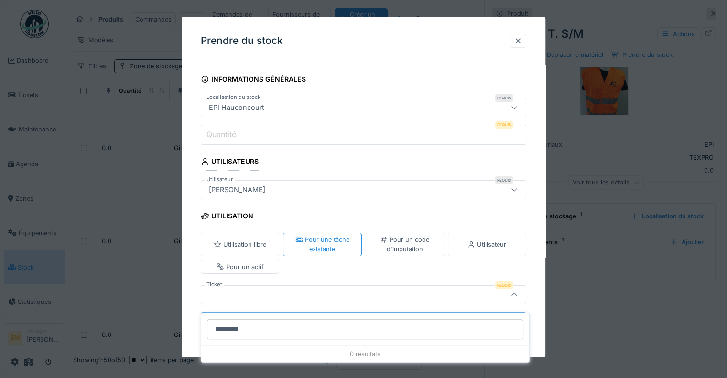
click at [522, 39] on div at bounding box center [519, 40] width 8 height 9
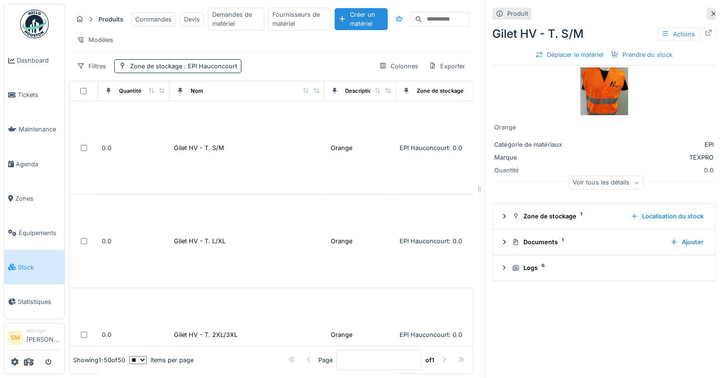
scroll to position [0, 0]
click at [31, 22] on img at bounding box center [34, 24] width 29 height 29
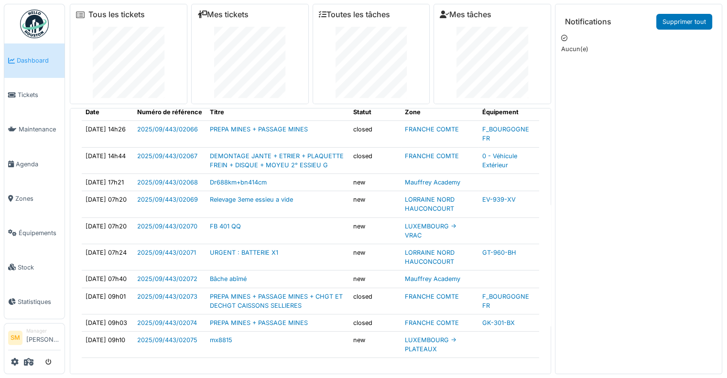
scroll to position [10, 0]
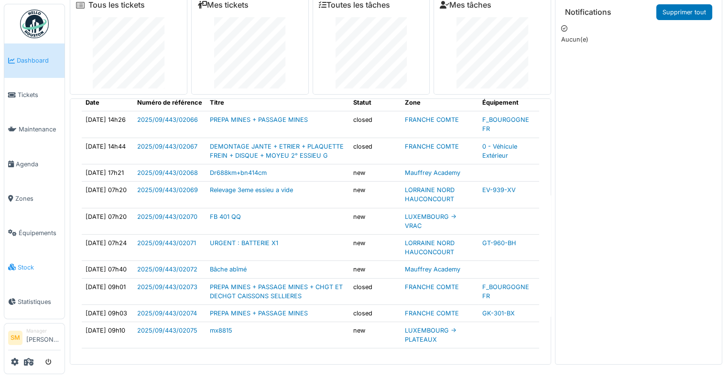
click at [22, 263] on span "Stock" at bounding box center [39, 267] width 43 height 9
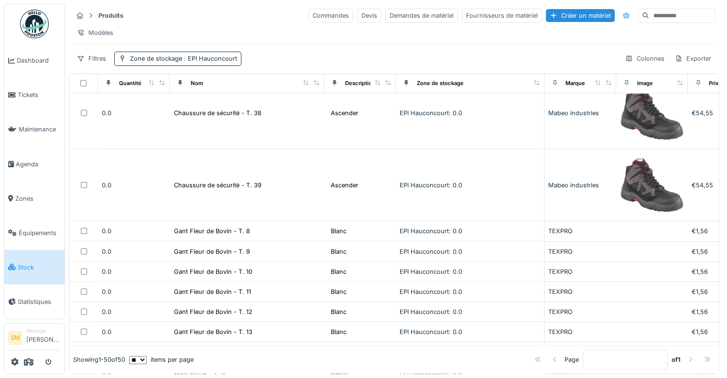
scroll to position [2439, 0]
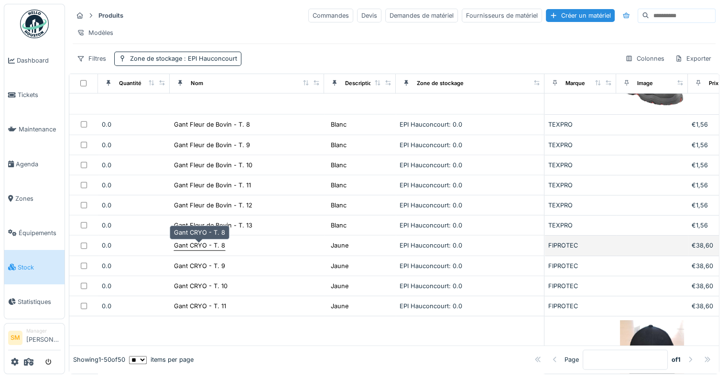
click at [190, 245] on div "Gant CRYO - T. 8" at bounding box center [199, 245] width 51 height 9
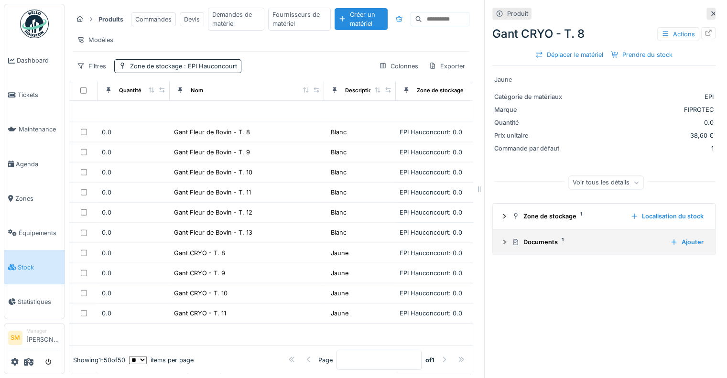
click at [541, 242] on div "Documents 1" at bounding box center [587, 242] width 151 height 9
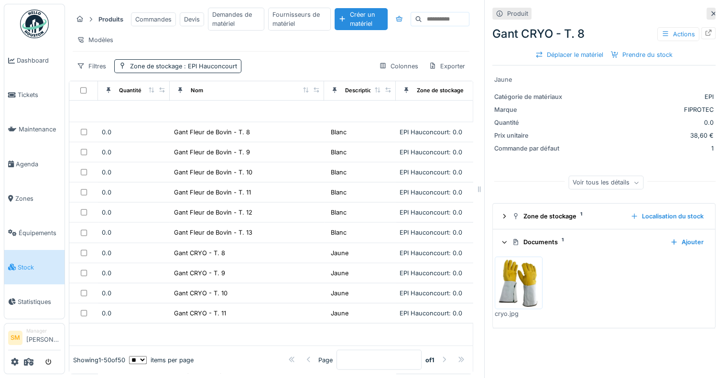
click at [518, 269] on img at bounding box center [518, 283] width 43 height 48
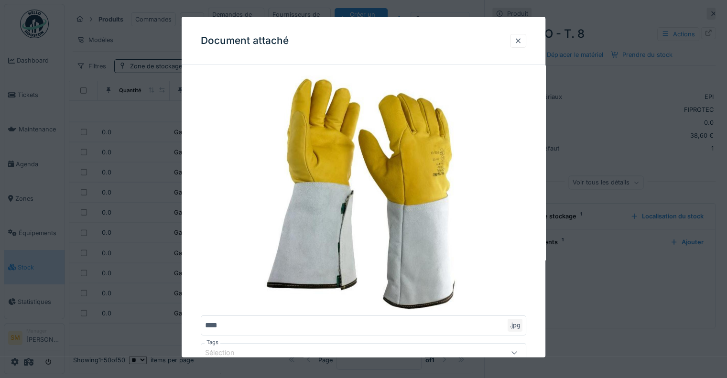
click at [522, 39] on div at bounding box center [519, 40] width 8 height 9
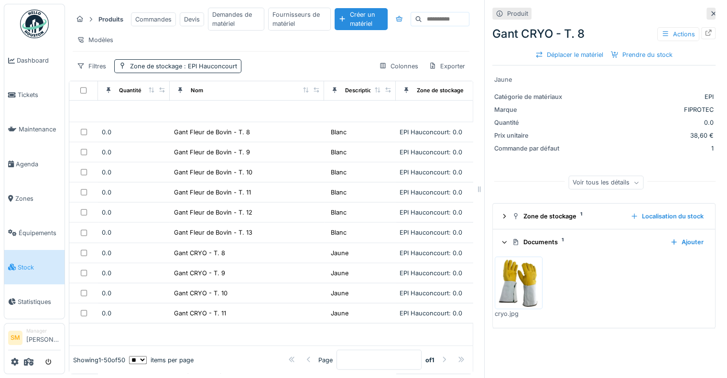
click at [710, 11] on icon at bounding box center [714, 14] width 8 height 6
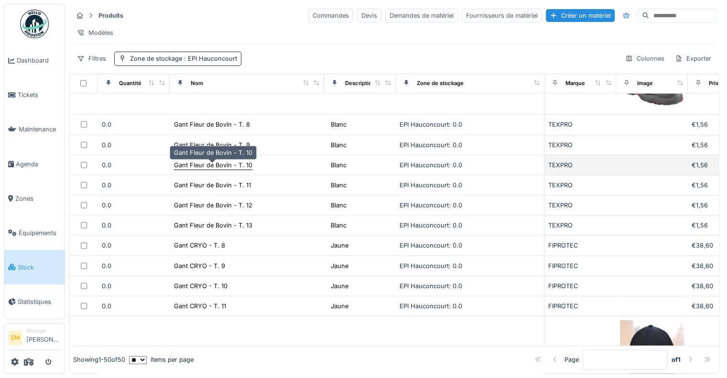
click at [227, 168] on div "Gant Fleur de Bovin - T. 10" at bounding box center [213, 165] width 78 height 9
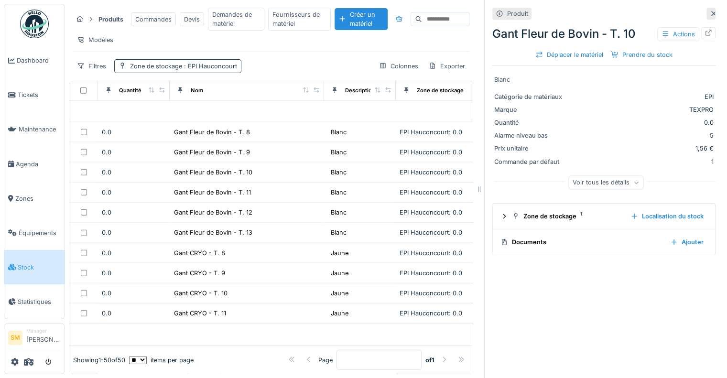
click at [204, 70] on span ": EPI Hauconcourt" at bounding box center [209, 66] width 55 height 7
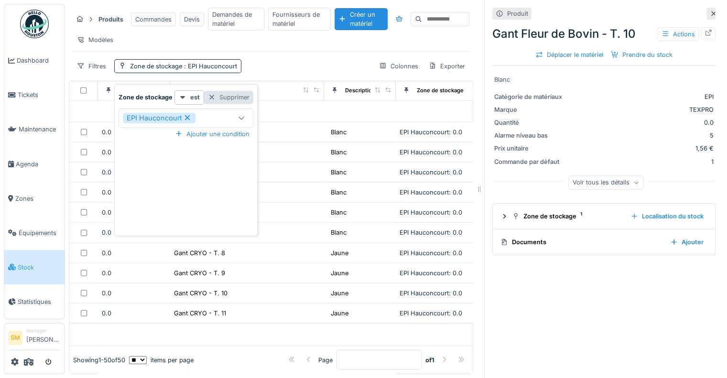
click at [209, 97] on div at bounding box center [212, 97] width 8 height 9
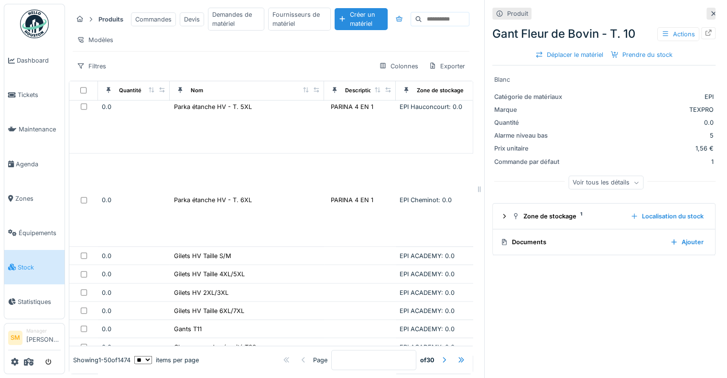
scroll to position [2439, 0]
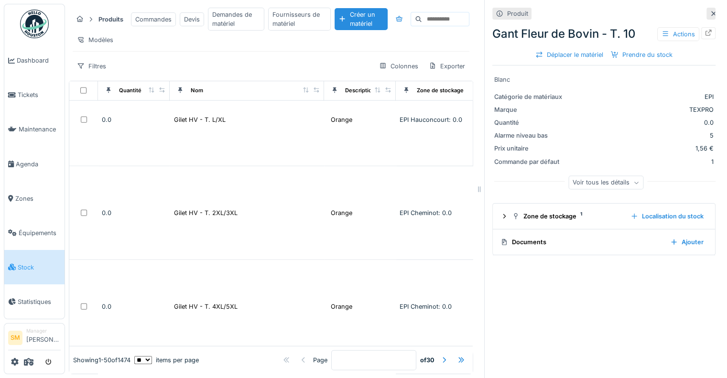
click at [707, 12] on div at bounding box center [711, 14] width 9 height 12
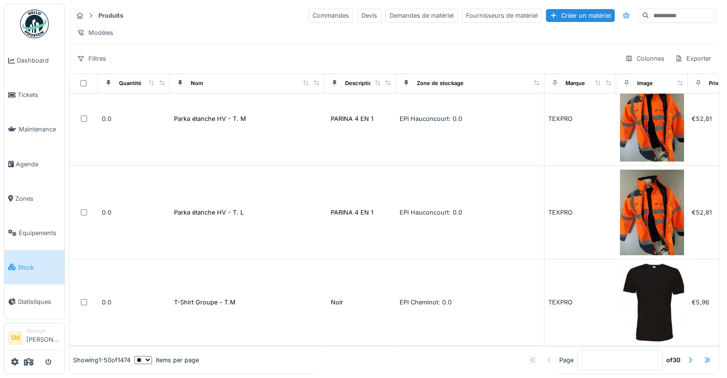
scroll to position [7, 0]
click at [35, 30] on img at bounding box center [34, 24] width 29 height 29
